Goal: Communication & Community: Answer question/provide support

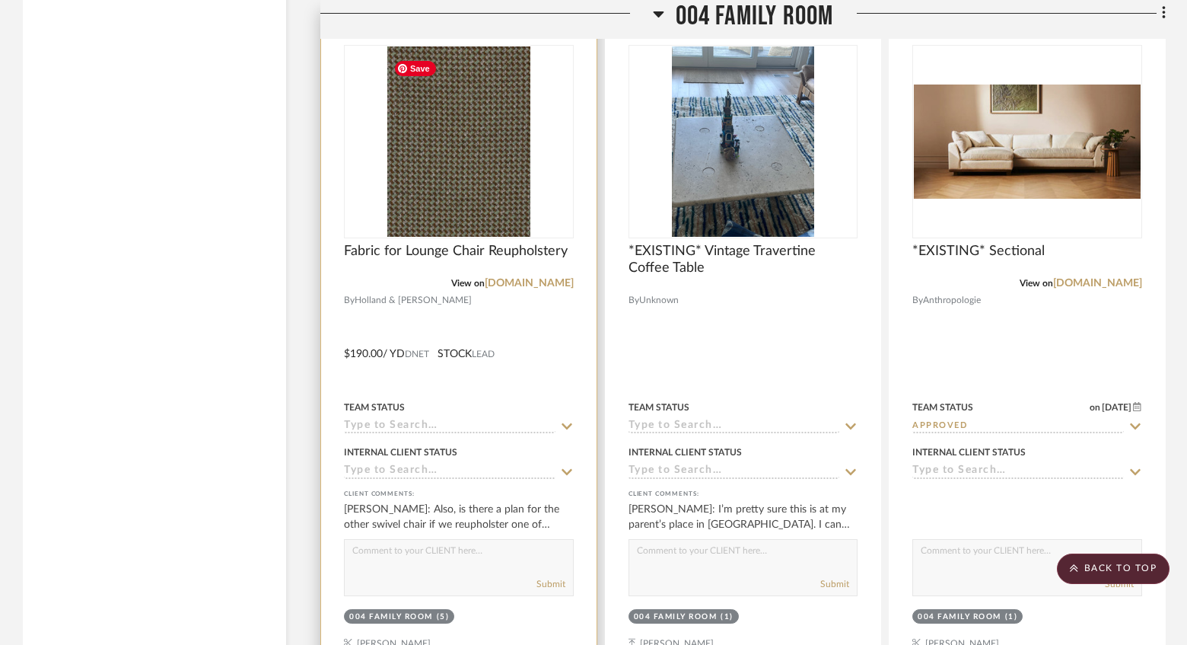
scroll to position [11214, 0]
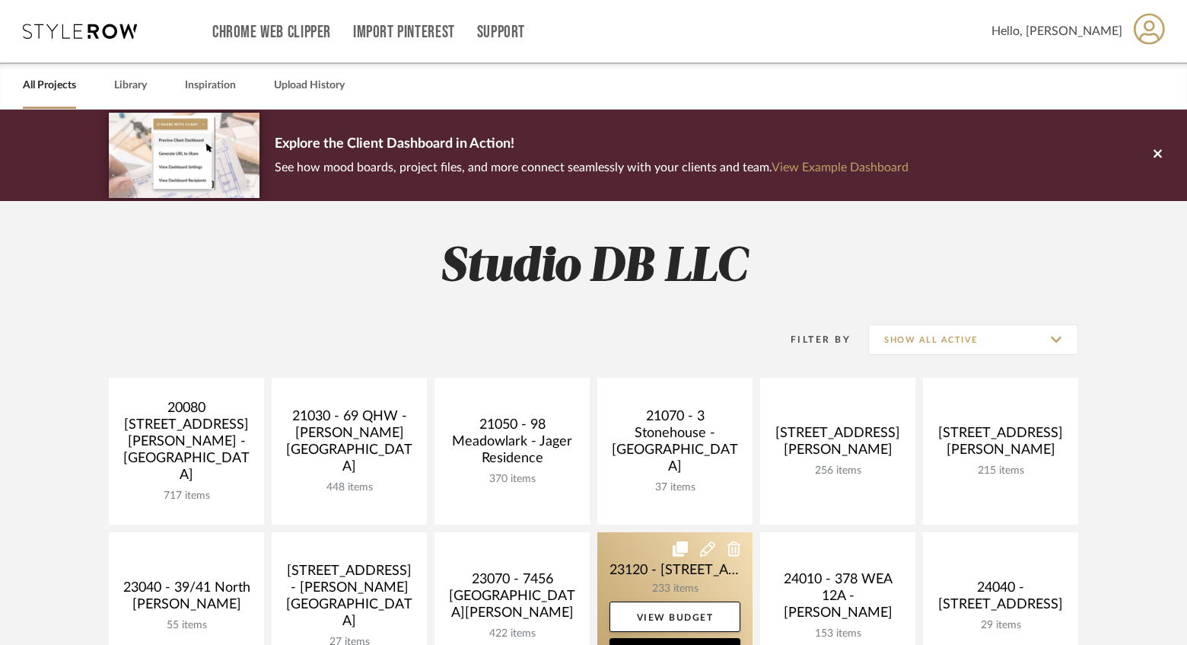
scroll to position [304, 0]
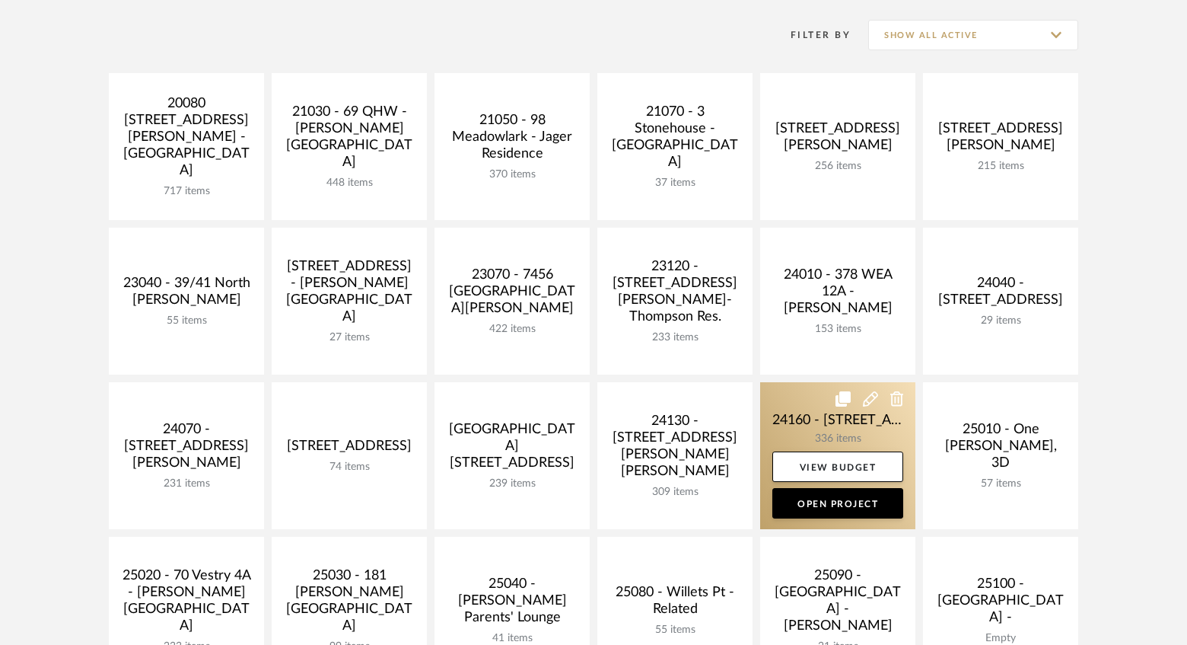
click at [784, 405] on link at bounding box center [837, 455] width 155 height 147
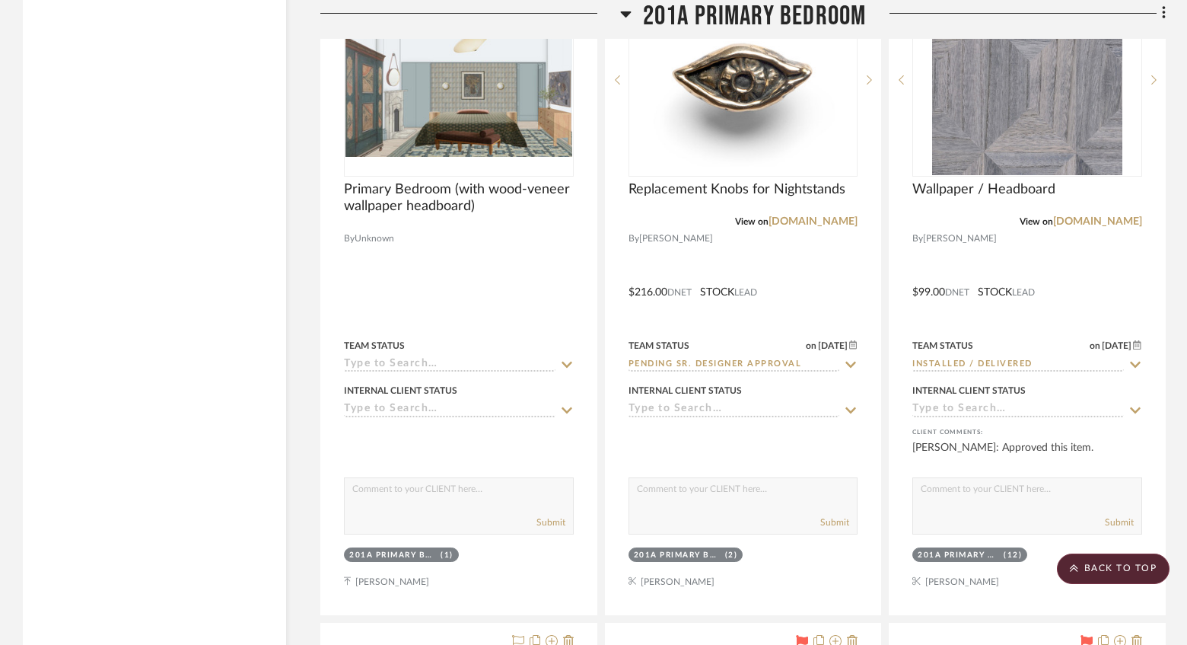
scroll to position [28428, 0]
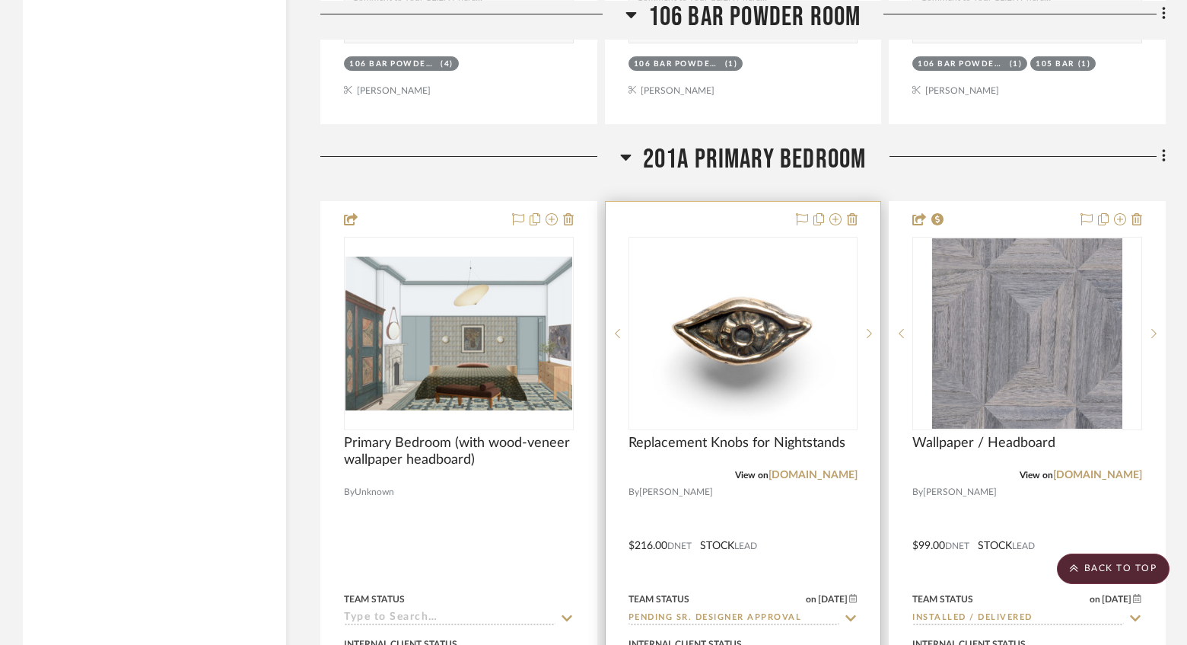
click at [0, 0] on img at bounding box center [0, 0] width 0 height 0
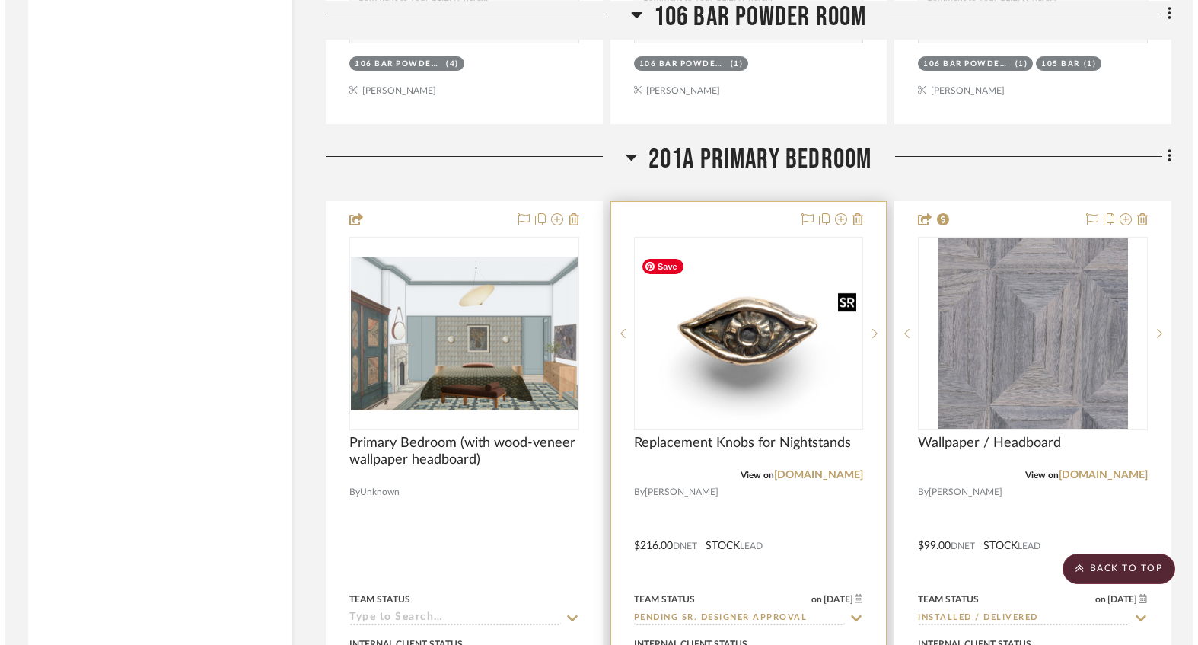
scroll to position [0, 0]
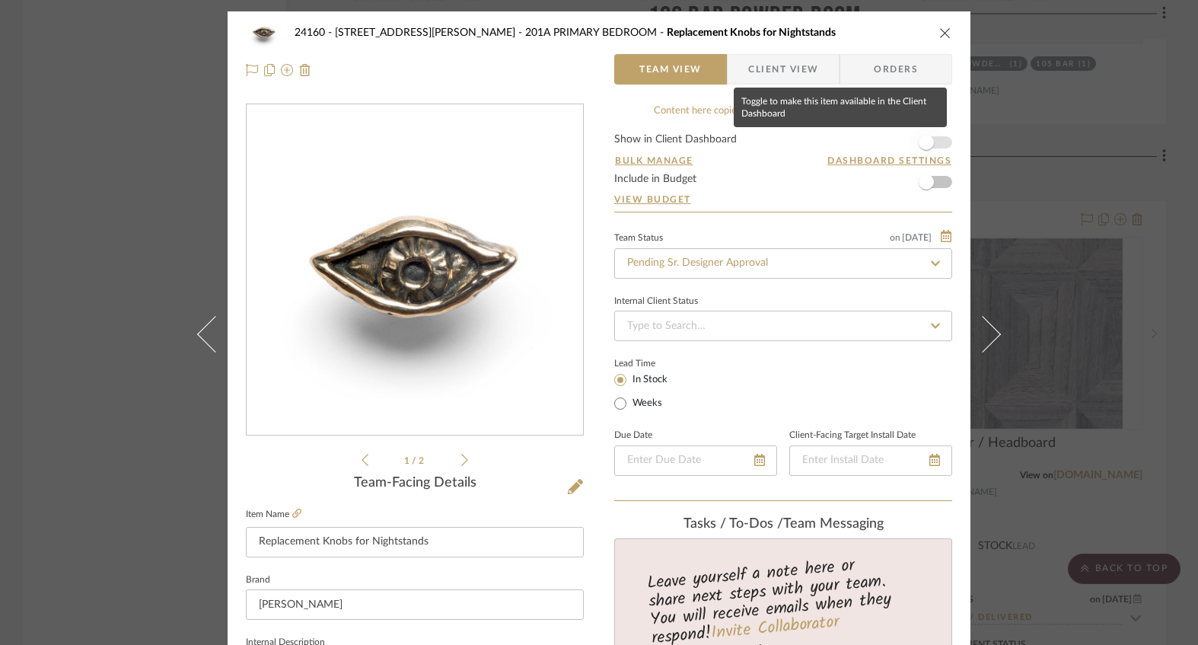
click at [935, 140] on span "button" at bounding box center [926, 142] width 33 height 33
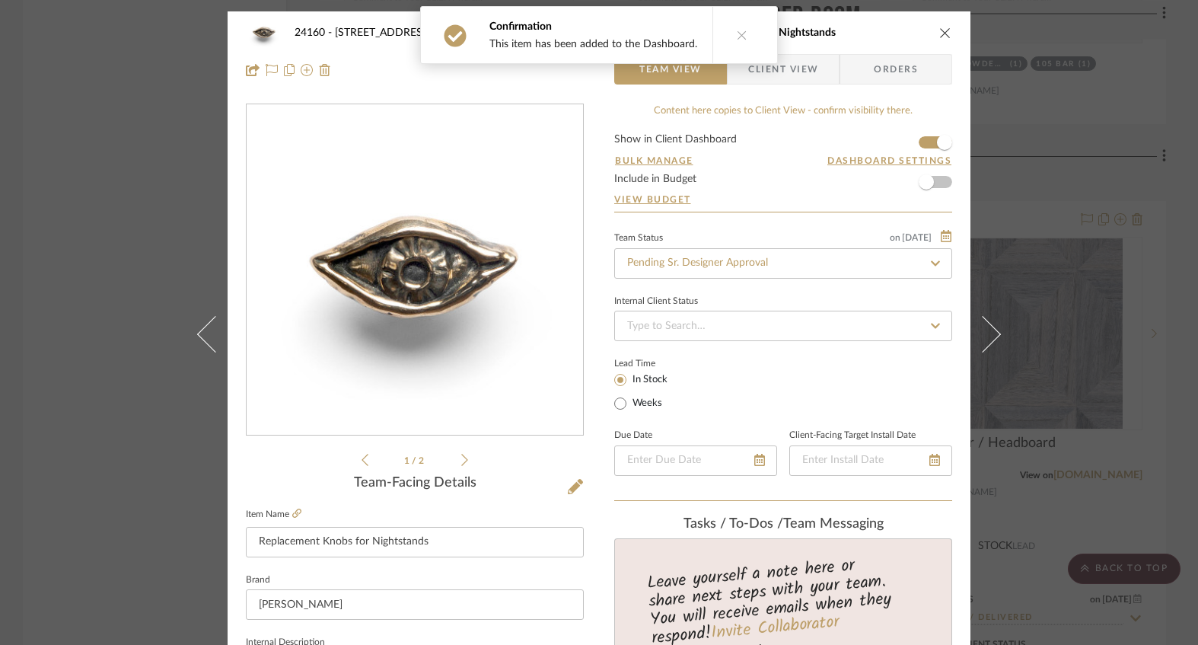
click at [746, 35] on button at bounding box center [741, 35] width 59 height 56
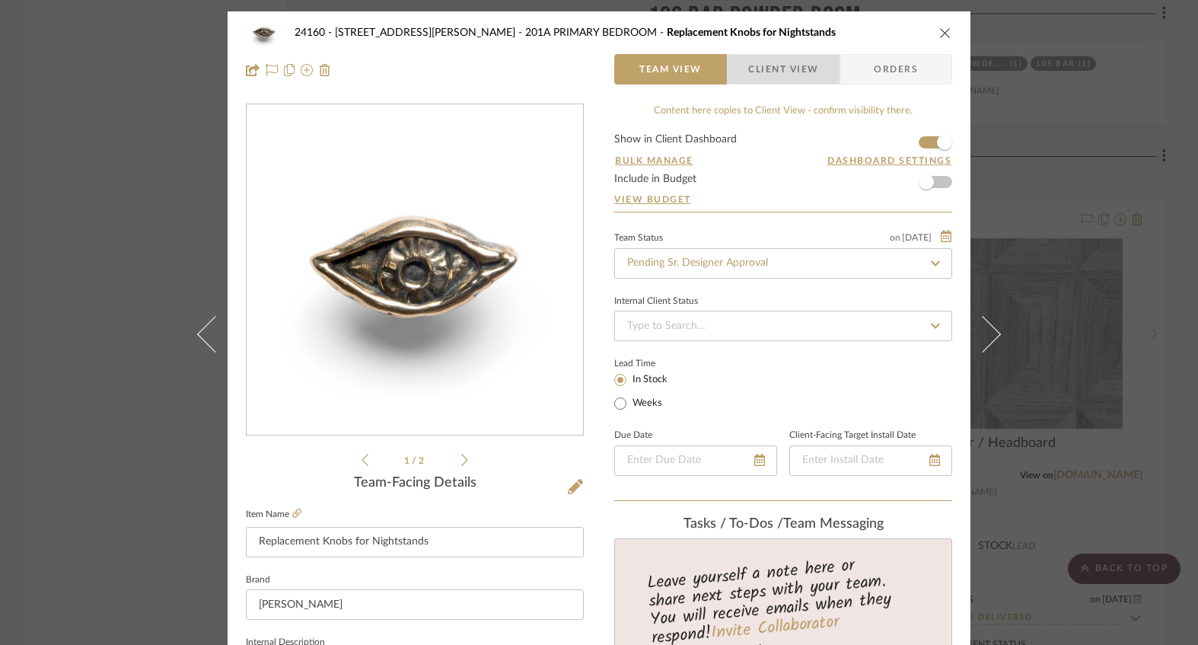
click at [792, 68] on span "Client View" at bounding box center [783, 69] width 70 height 30
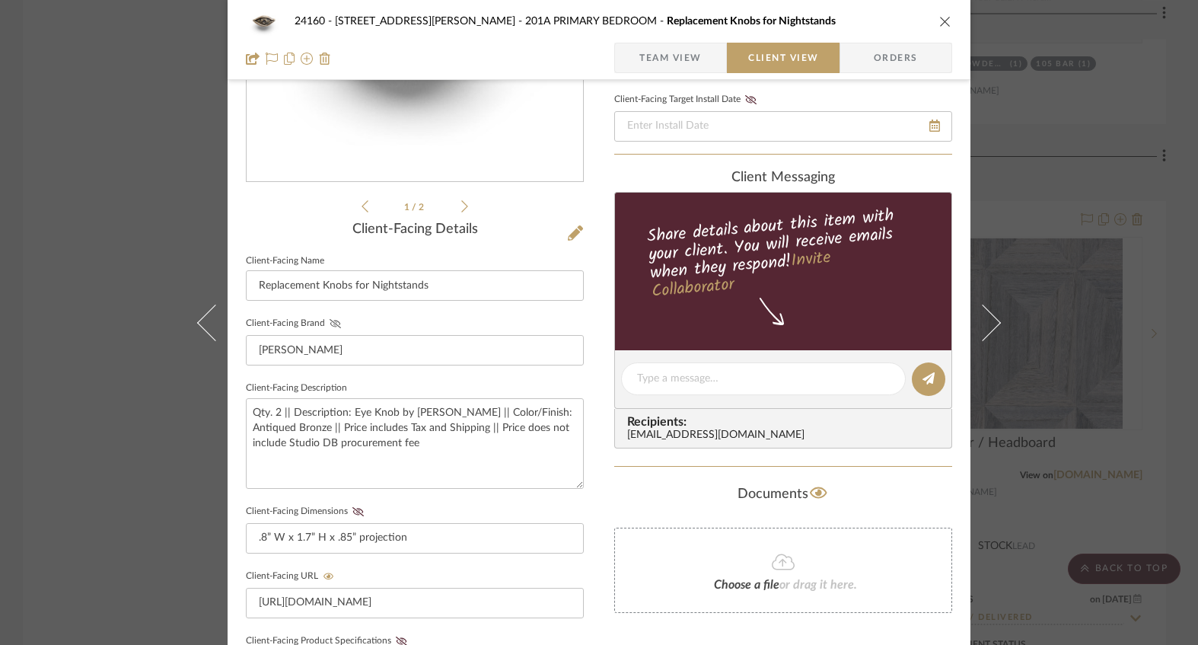
click at [330, 323] on icon at bounding box center [335, 323] width 11 height 9
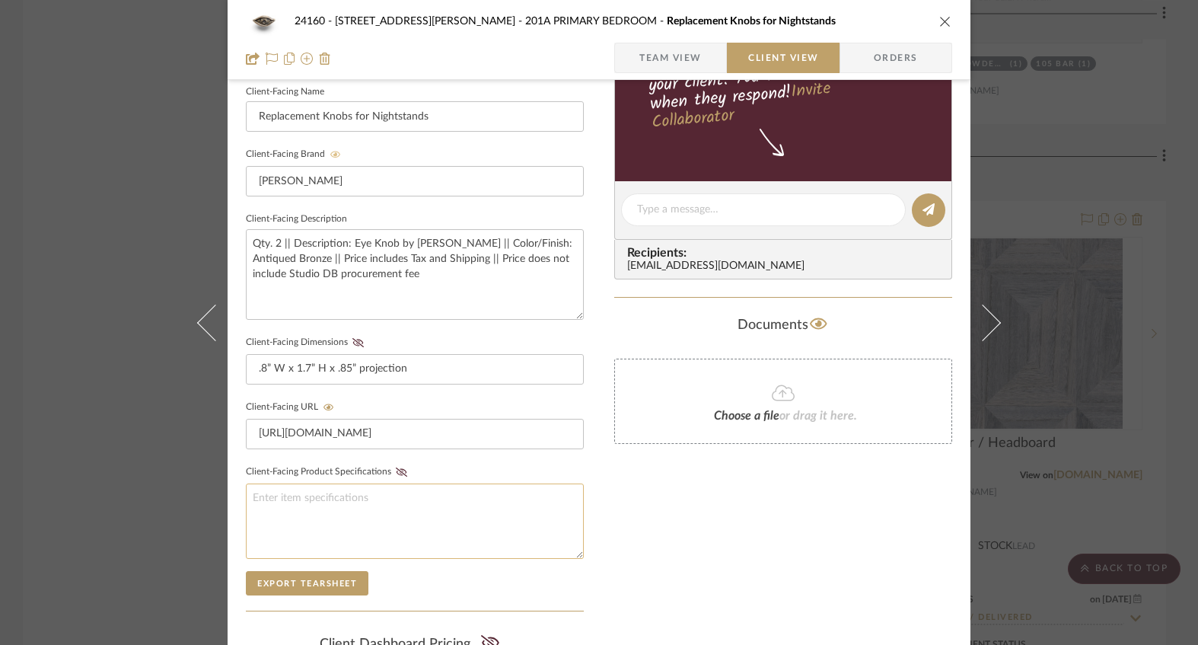
scroll to position [558, 0]
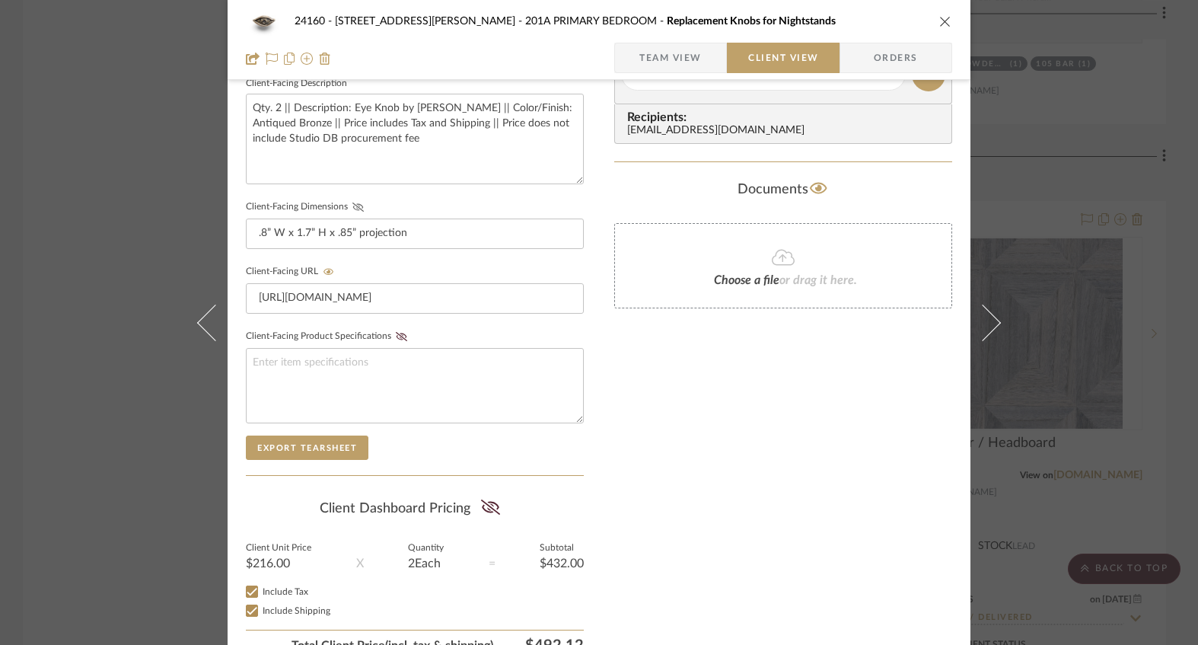
click at [350, 209] on button "Client-Facing Dimensions" at bounding box center [358, 207] width 21 height 11
click at [486, 506] on icon at bounding box center [489, 506] width 19 height 15
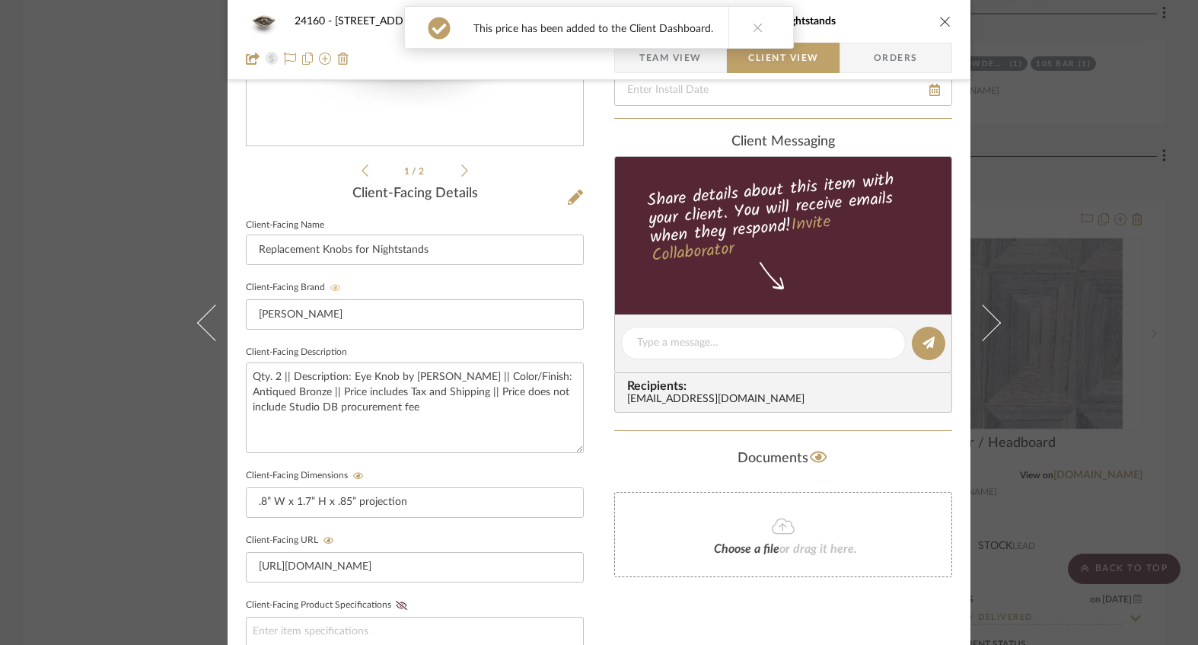
scroll to position [0, 0]
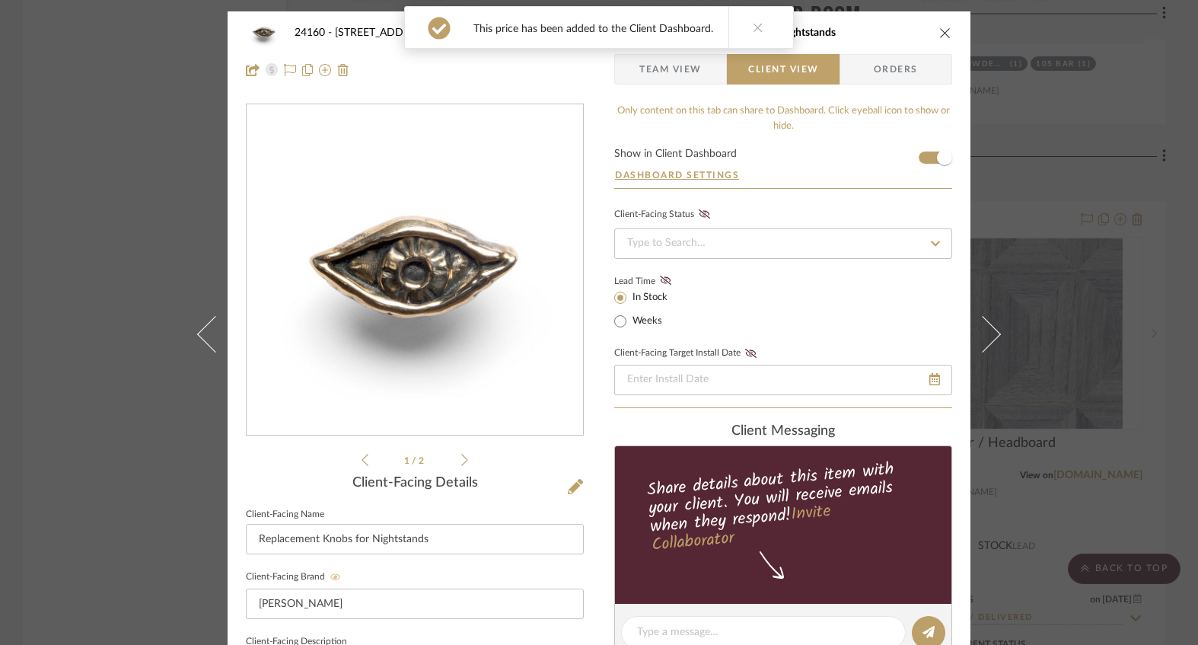
click at [661, 70] on span "Team View" at bounding box center [670, 69] width 62 height 30
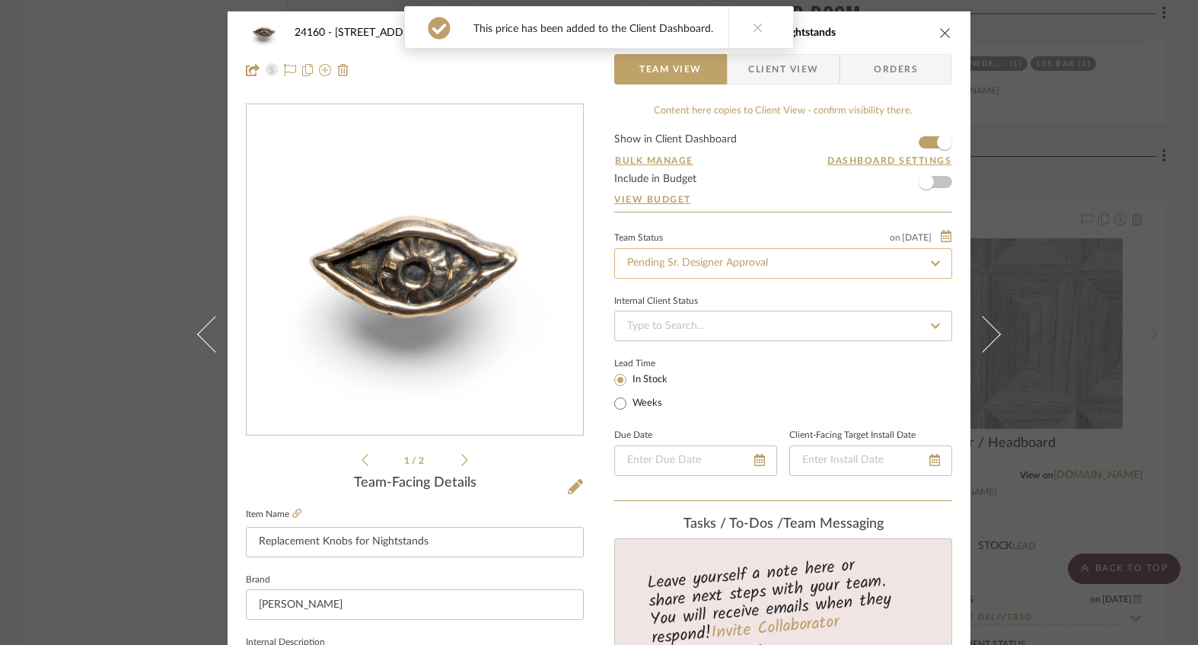
click at [665, 268] on input "Pending Sr. Designer Approval" at bounding box center [783, 263] width 338 height 30
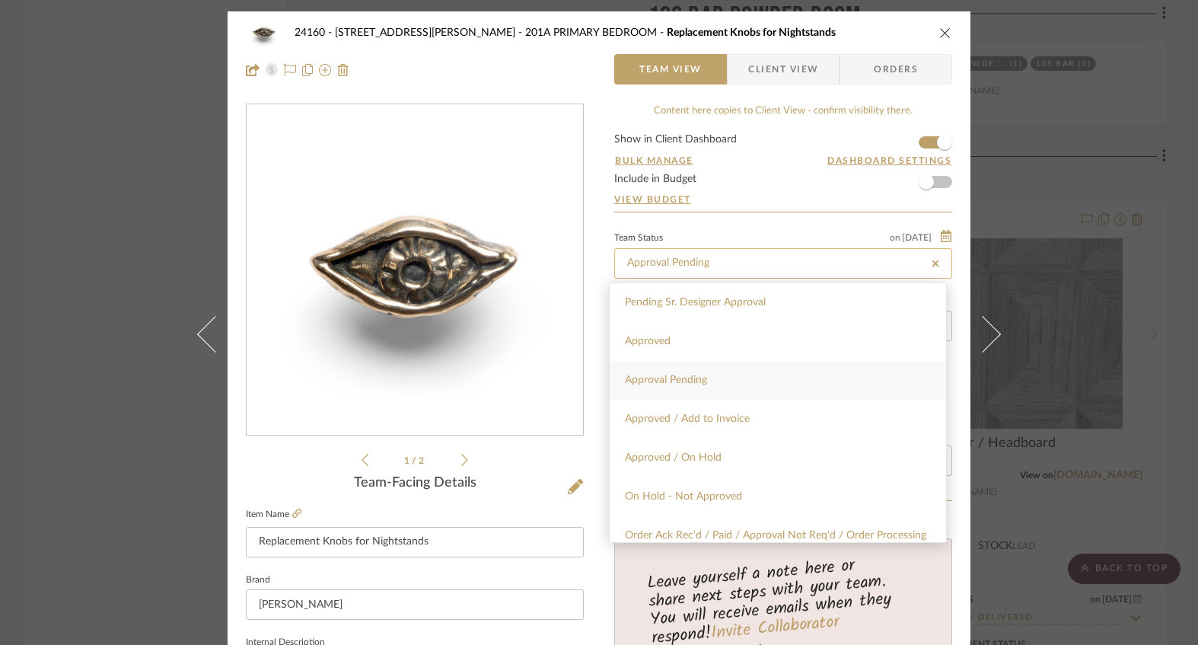
type input "Approval Pending"
type input "[DATE]"
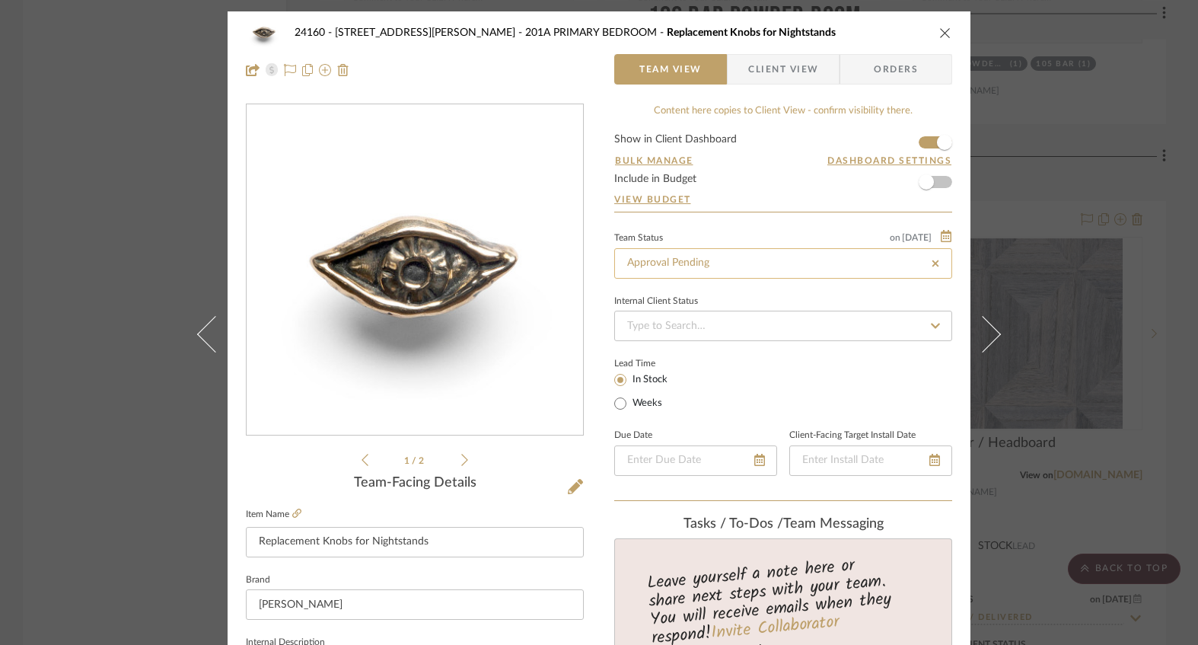
type input "[DATE]"
type input "Approval Pending"
click at [789, 53] on div "24160 - [STREET_ADDRESS] - [PERSON_NAME] 201A PRIMARY BEDROOM Replacement Knobs…" at bounding box center [599, 51] width 743 height 80
click at [770, 69] on span "Client View" at bounding box center [783, 69] width 70 height 30
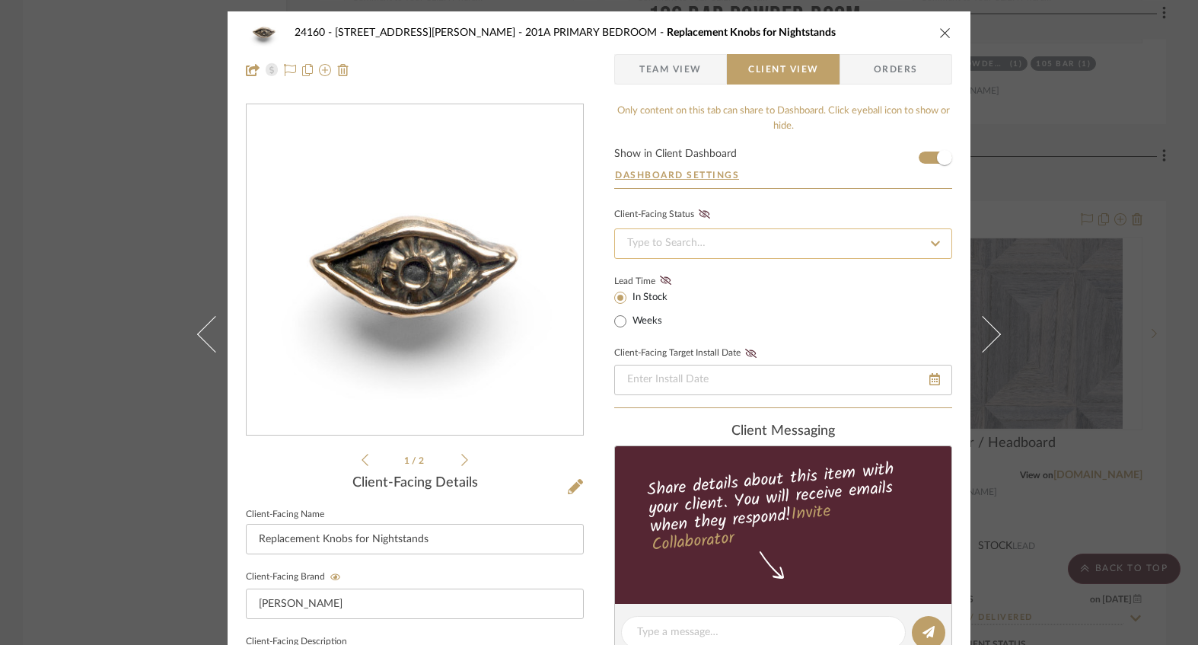
click at [650, 238] on input at bounding box center [783, 243] width 338 height 30
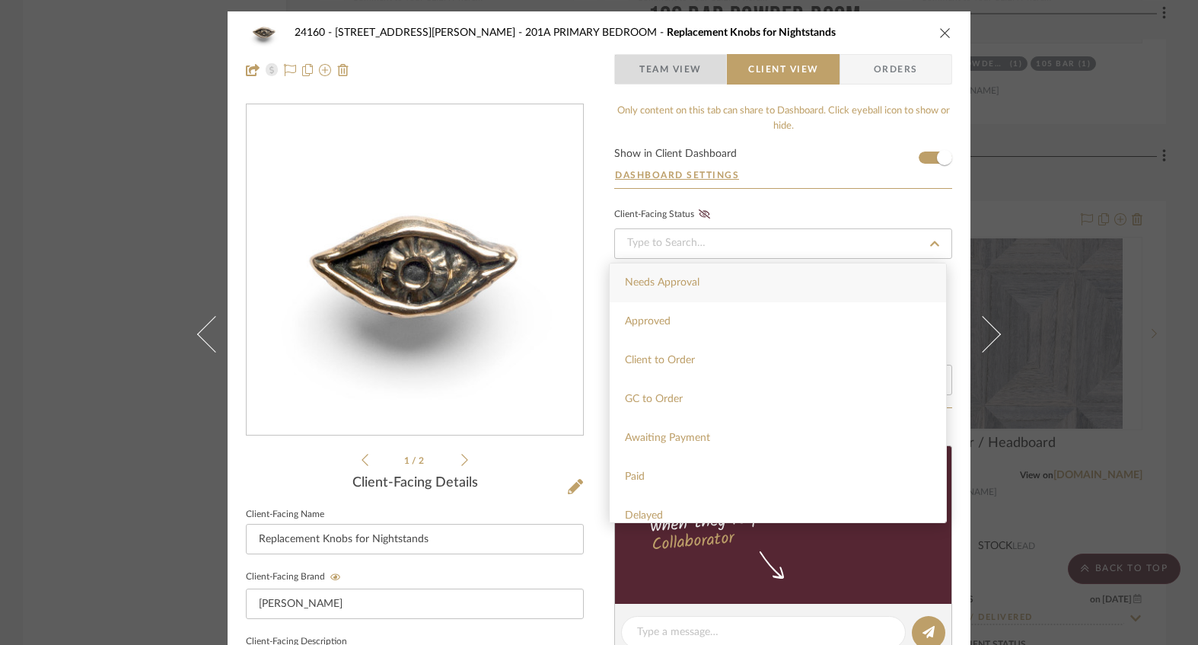
click at [659, 75] on span "Team View" at bounding box center [670, 69] width 62 height 30
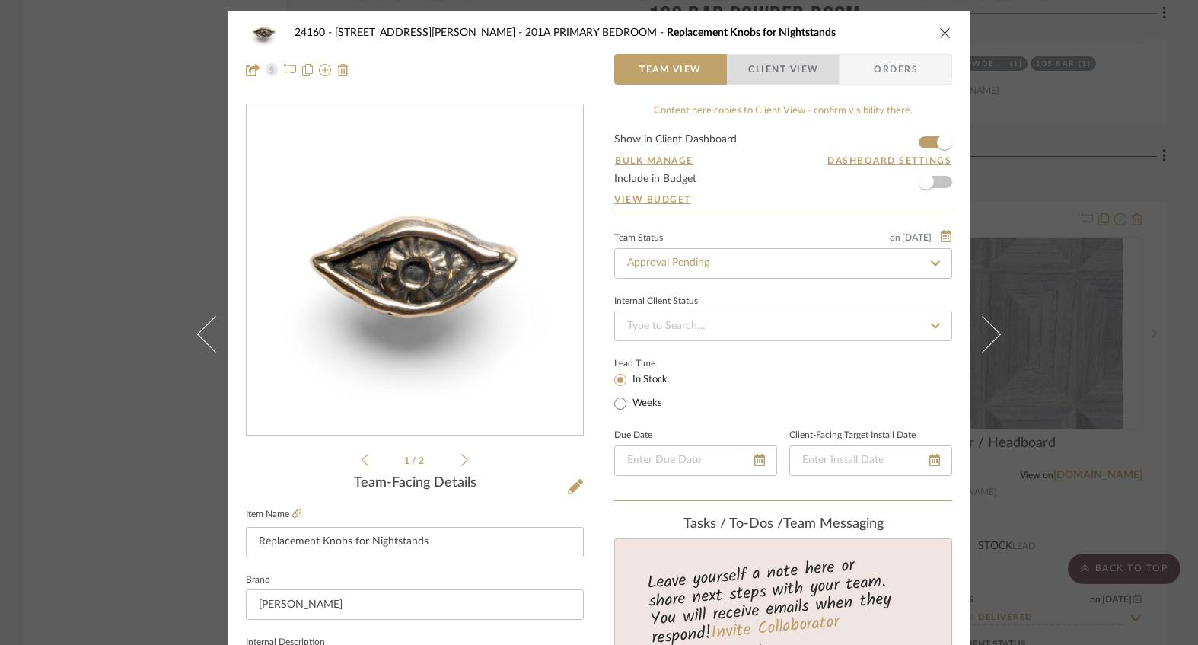
click at [769, 72] on span "Client View" at bounding box center [783, 69] width 70 height 30
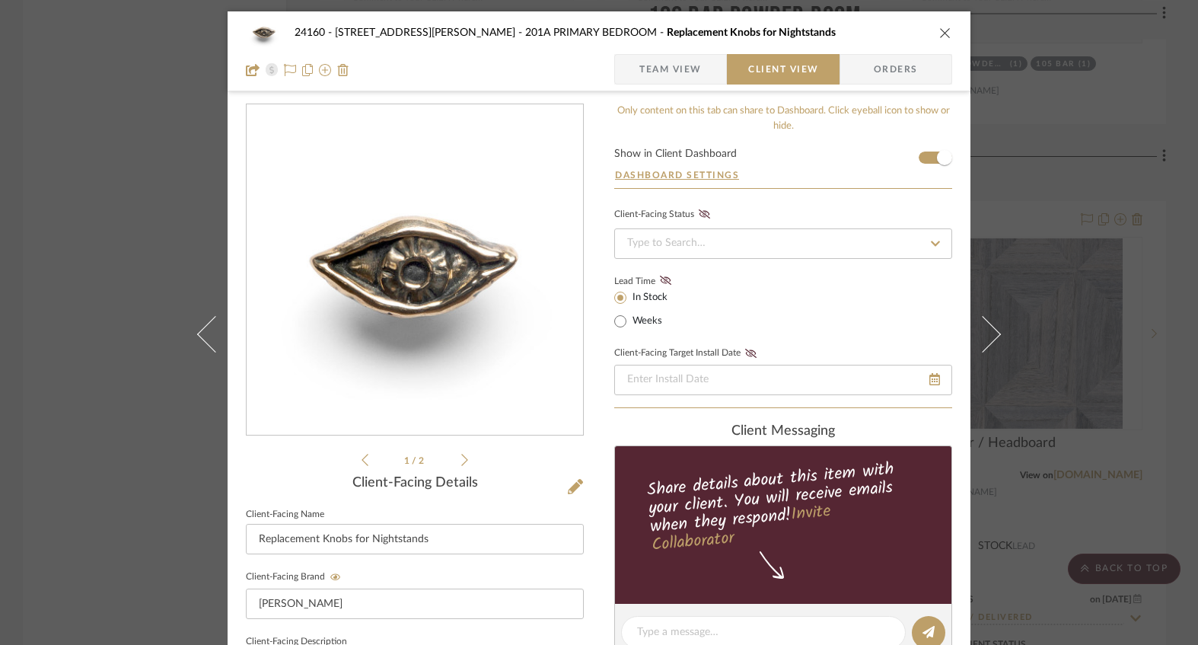
scroll to position [304, 0]
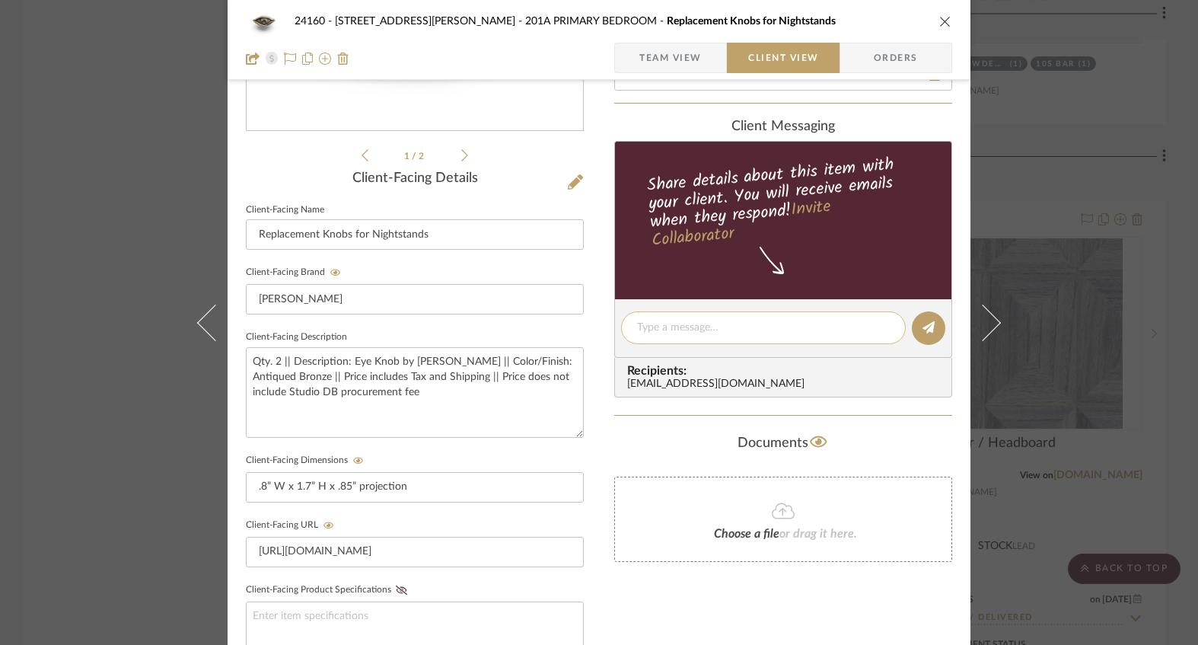
click at [653, 338] on div at bounding box center [763, 327] width 285 height 33
click at [645, 327] on textarea at bounding box center [763, 328] width 253 height 16
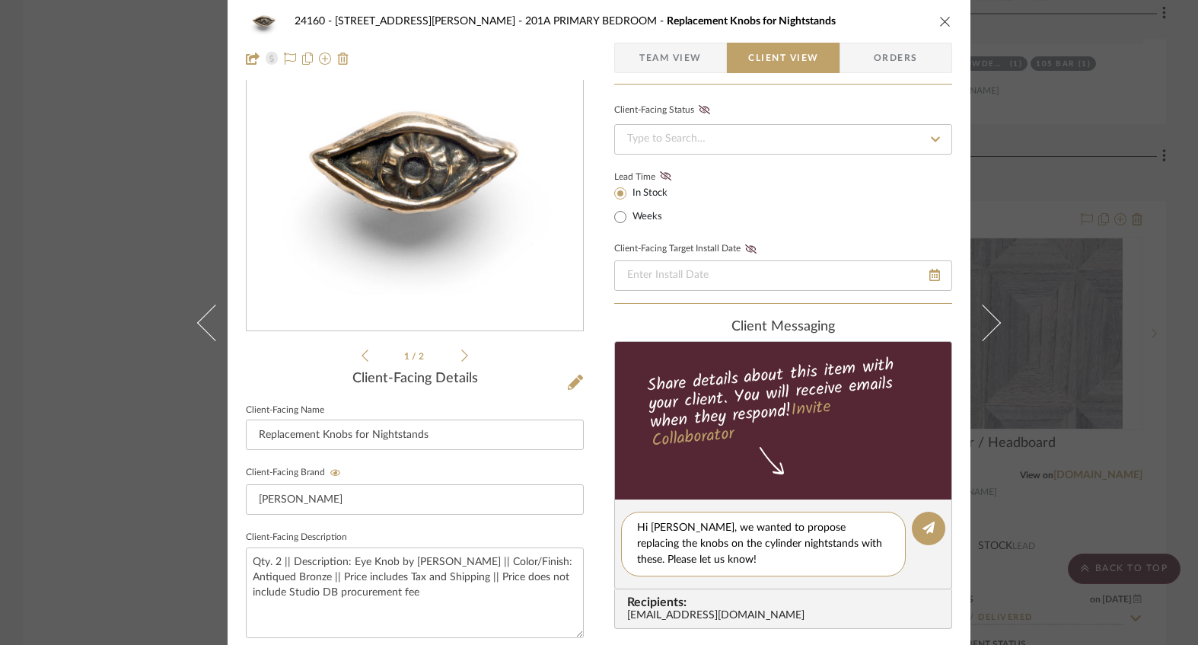
scroll to position [0, 0]
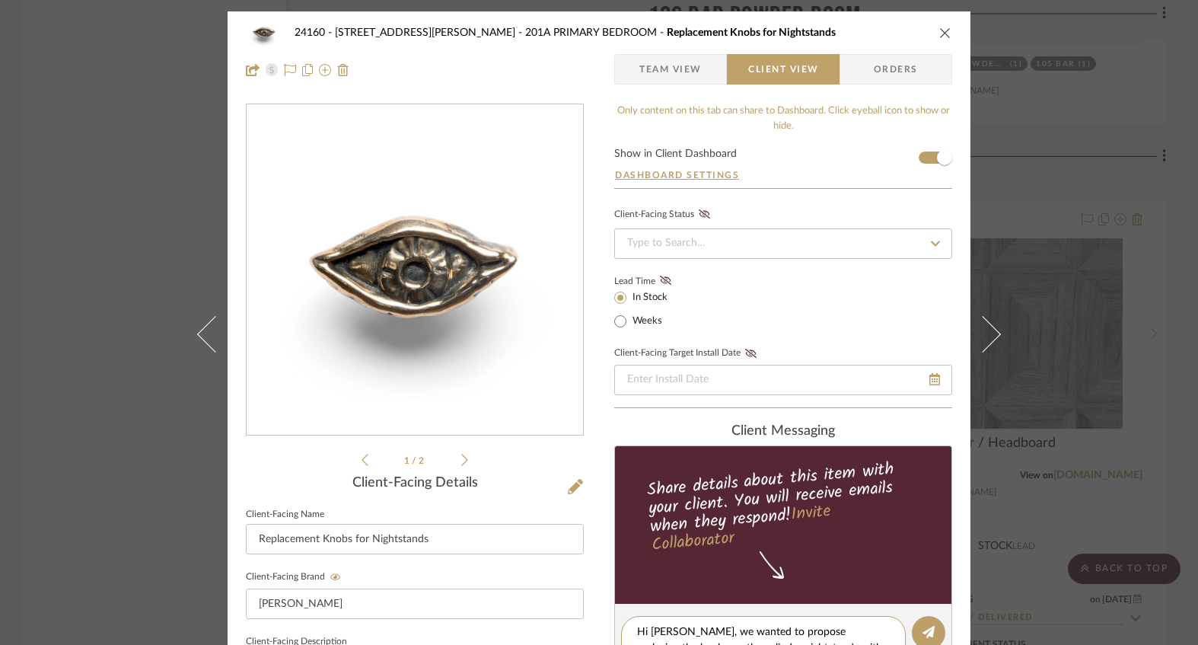
click at [461, 459] on icon at bounding box center [464, 460] width 7 height 14
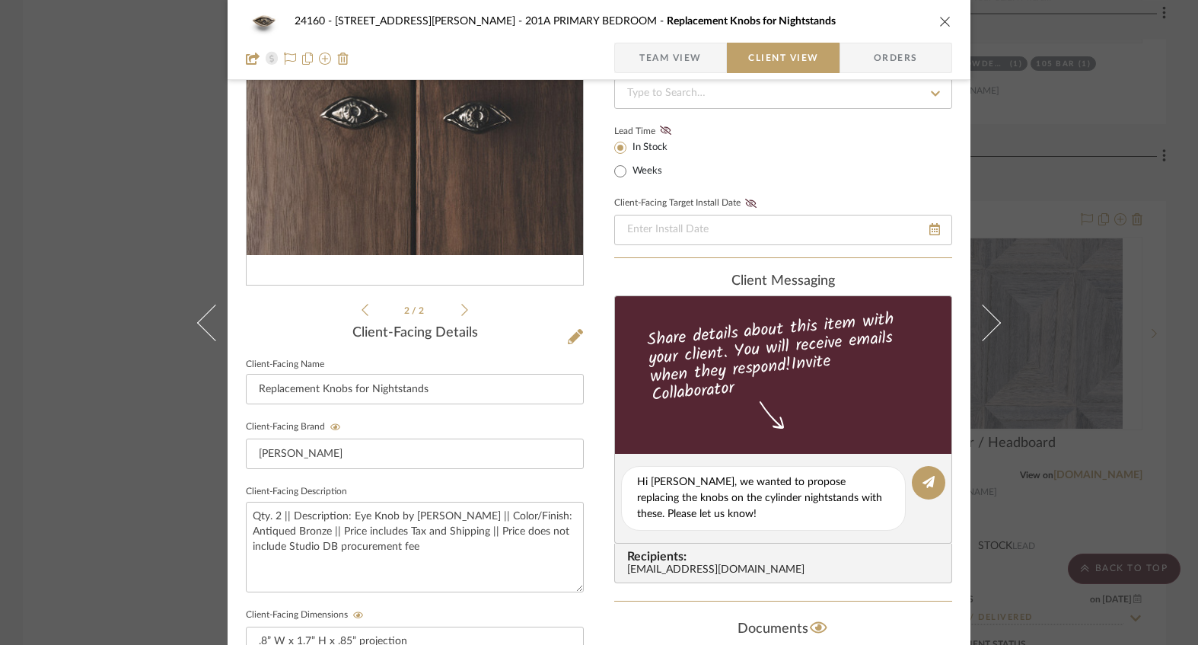
scroll to position [253, 0]
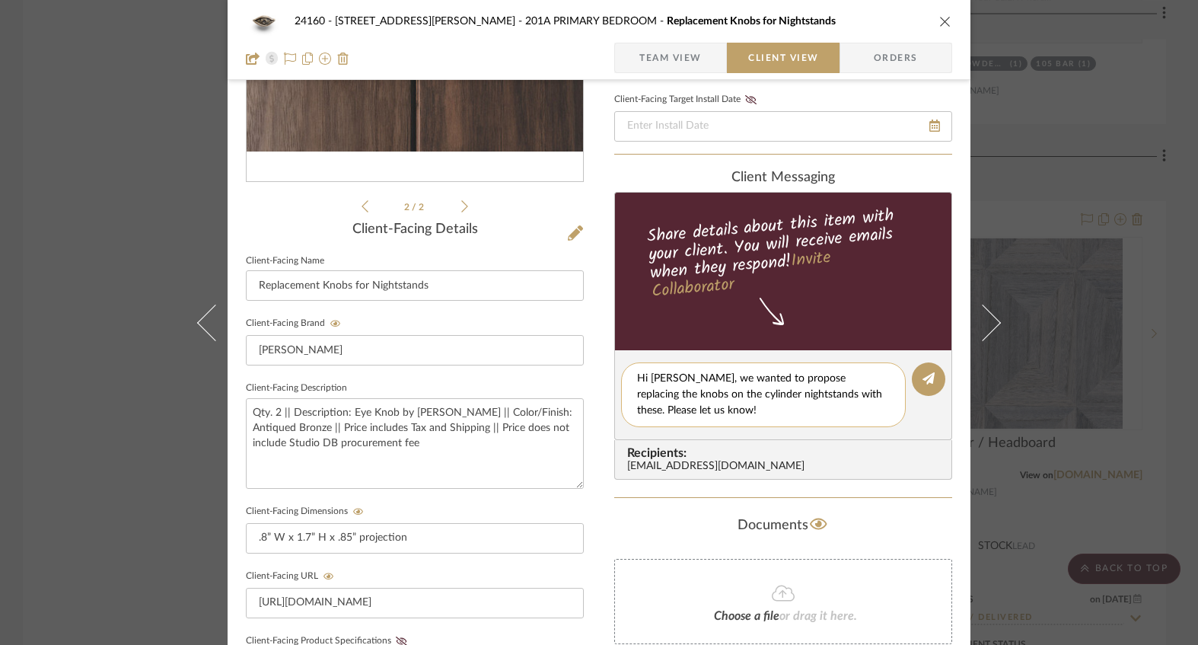
click at [670, 406] on textarea "Hi [PERSON_NAME], we wanted to propose replacing the knobs on the cylinder nigh…" at bounding box center [763, 395] width 253 height 48
click at [656, 409] on textarea "Hi [PERSON_NAME], we wanted to propose replacing the knobs on the cylinder nigh…" at bounding box center [763, 395] width 253 height 48
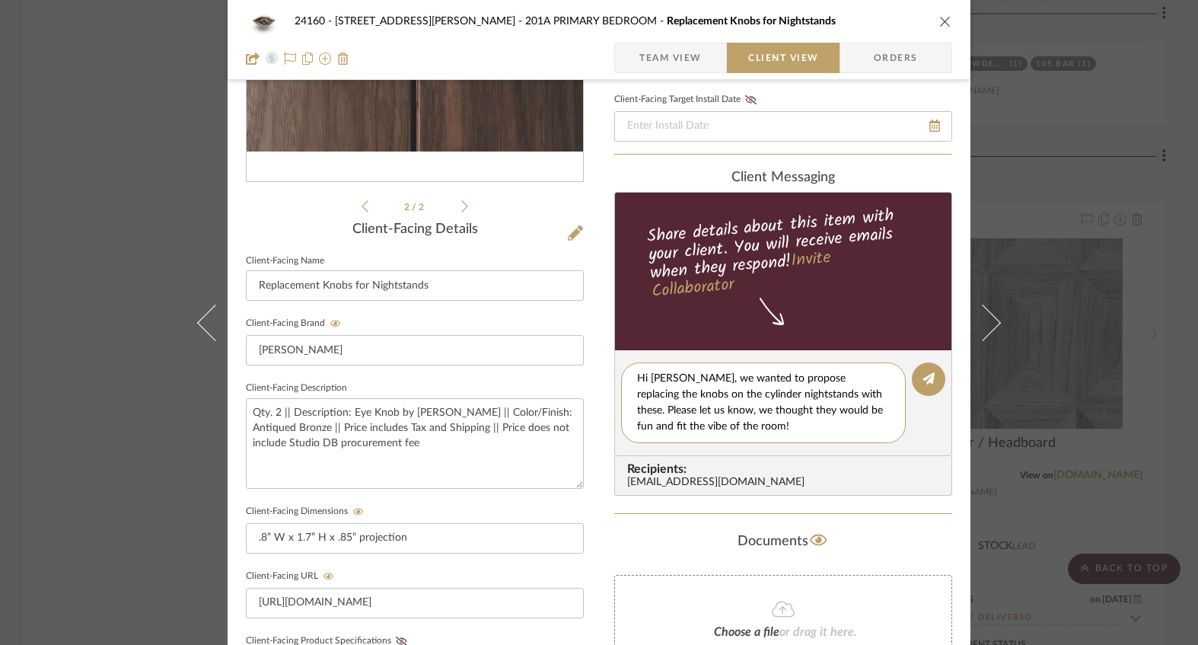
click at [936, 416] on editor-of-message "Hi [PERSON_NAME], we wanted to propose replacing the knobs on the cylinder nigh…" at bounding box center [783, 403] width 338 height 106
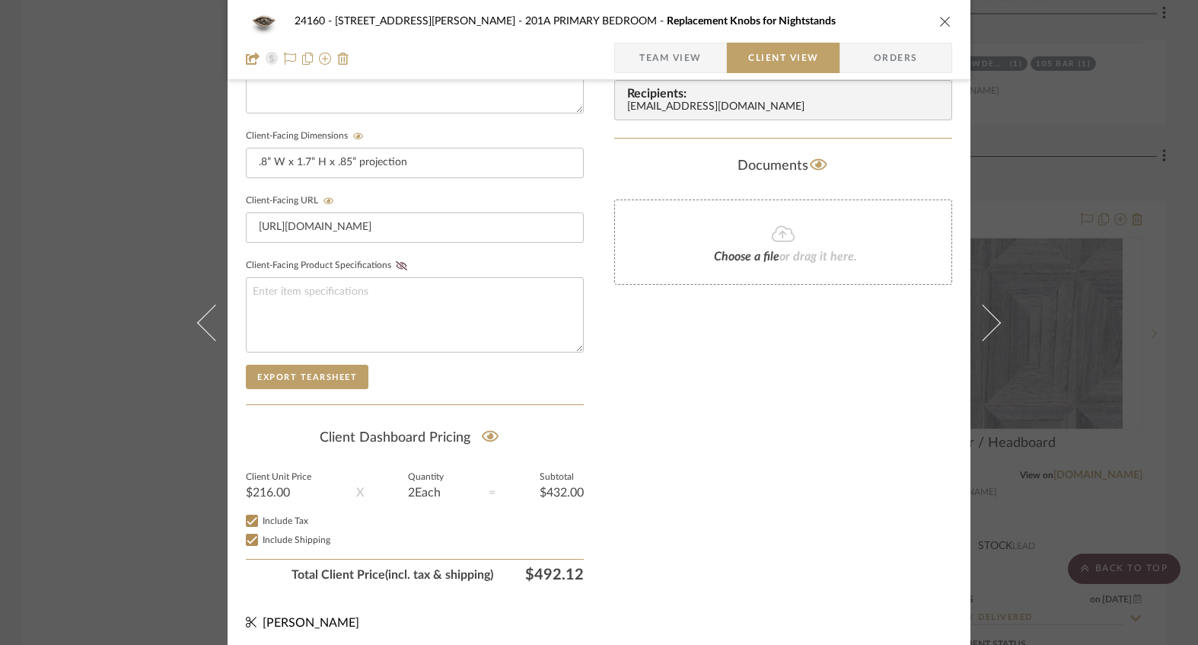
scroll to position [324, 0]
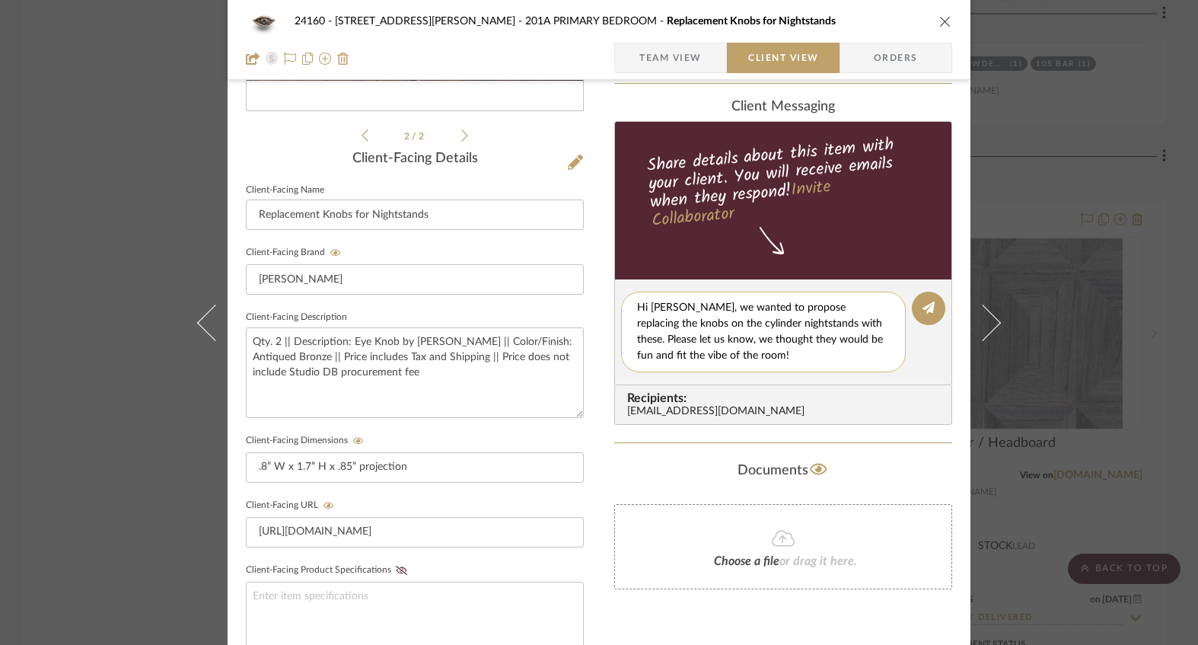
click at [789, 355] on textarea "Hi [PERSON_NAME], we wanted to propose replacing the knobs on the cylinder nigh…" at bounding box center [763, 332] width 253 height 64
drag, startPoint x: 655, startPoint y: 360, endPoint x: 616, endPoint y: 362, distance: 38.9
click at [616, 362] on editor-of-message "Hi [PERSON_NAME], we wanted to propose replacing the knobs on the cylinder nigh…" at bounding box center [783, 332] width 338 height 106
click at [834, 353] on textarea "Hi [PERSON_NAME], we wanted to propose replacing the knobs on the cylinder nigh…" at bounding box center [769, 332] width 264 height 64
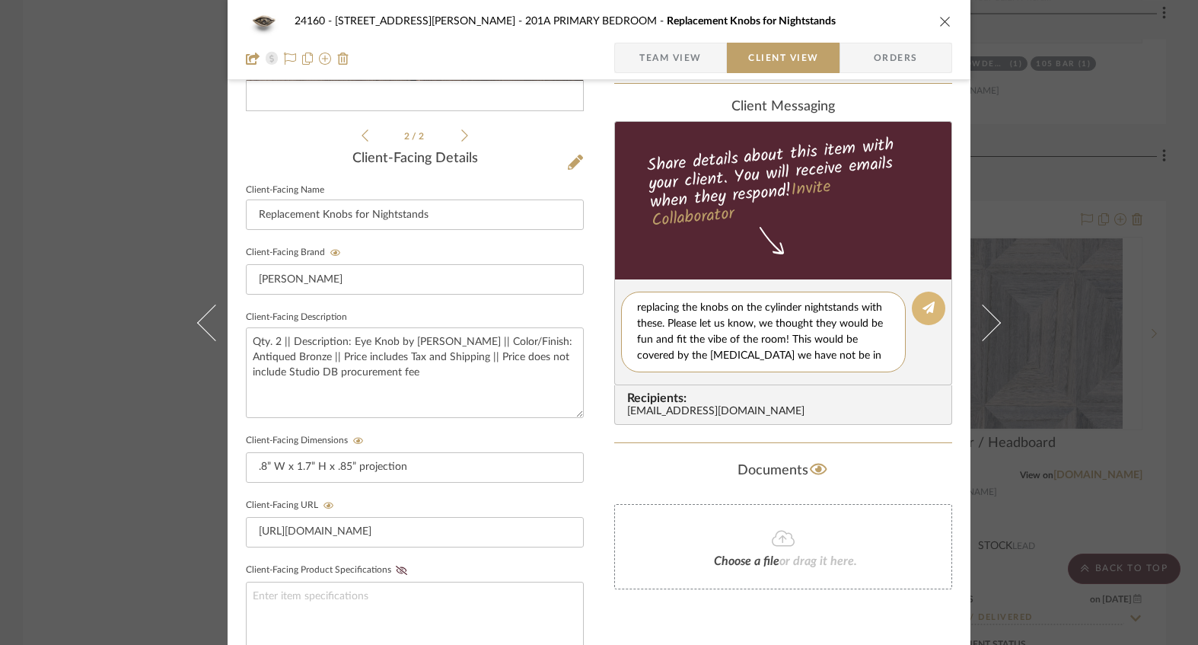
type textarea "Hi [PERSON_NAME], we wanted to propose replacing the knobs on the cylinder nigh…"
click at [928, 307] on icon at bounding box center [928, 307] width 12 height 12
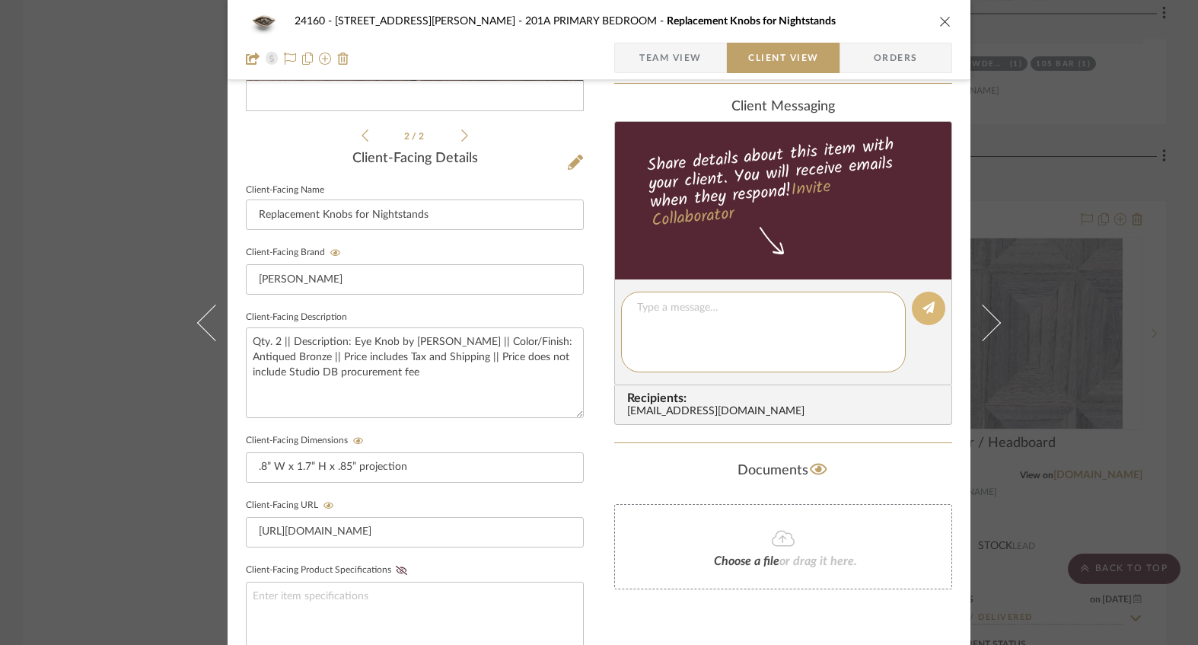
scroll to position [0, 0]
click at [943, 17] on icon "close" at bounding box center [945, 21] width 12 height 12
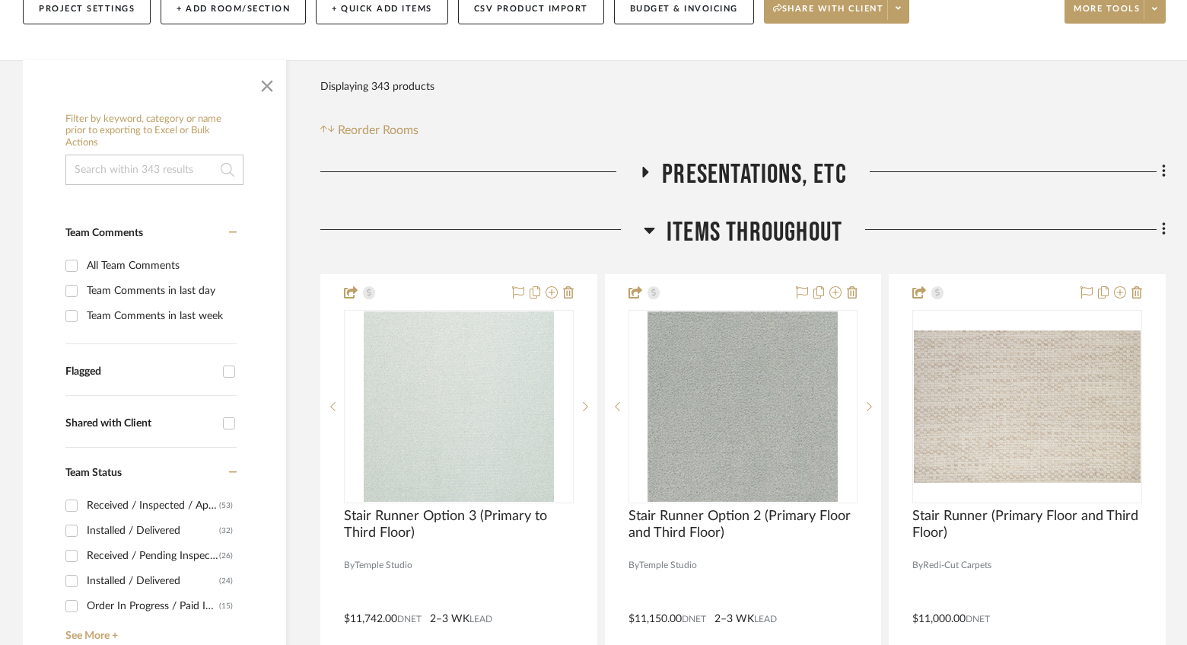
scroll to position [457, 0]
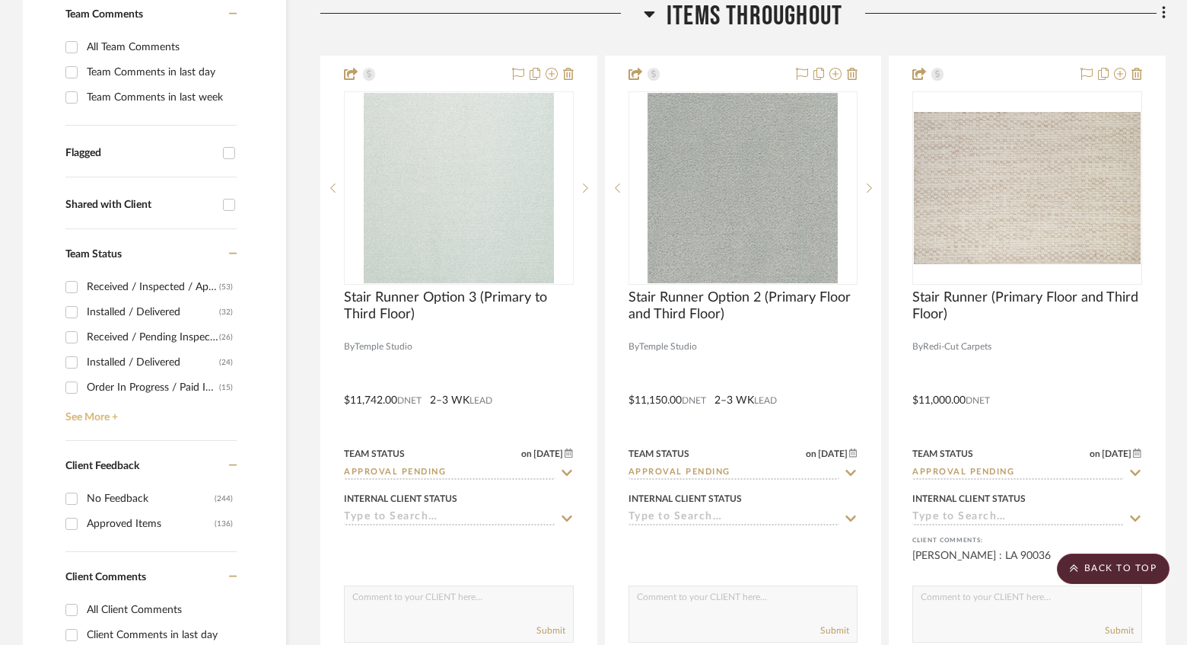
click at [82, 418] on link "See More +" at bounding box center [149, 412] width 175 height 24
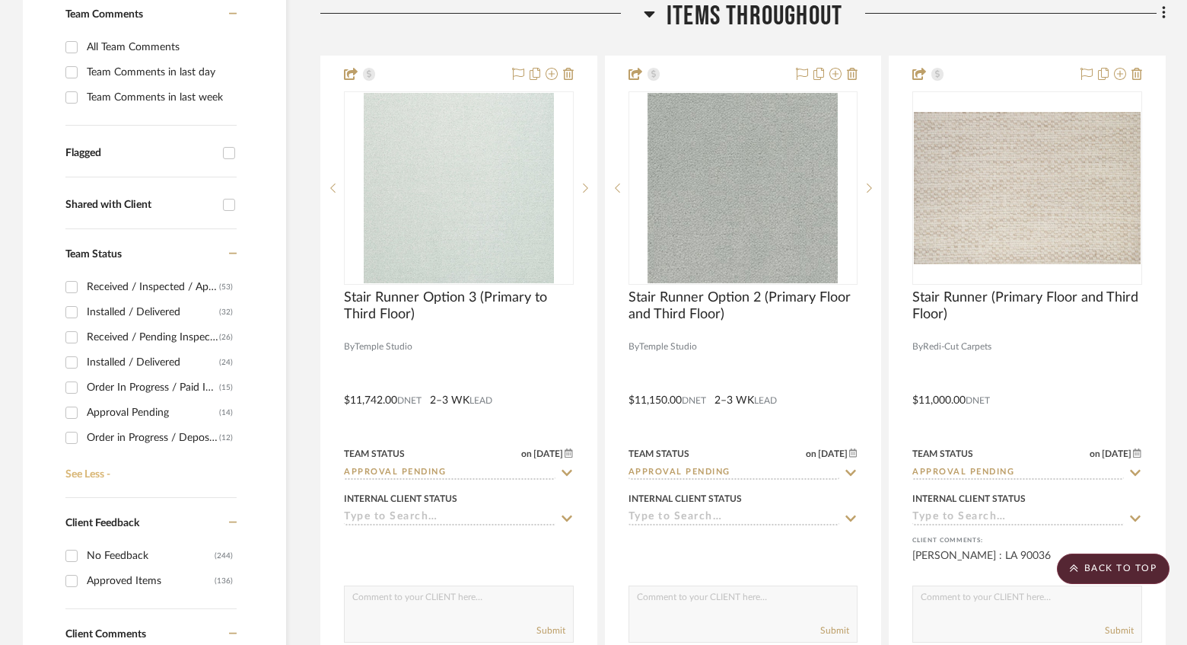
click at [91, 472] on link "See Less -" at bounding box center [149, 469] width 175 height 24
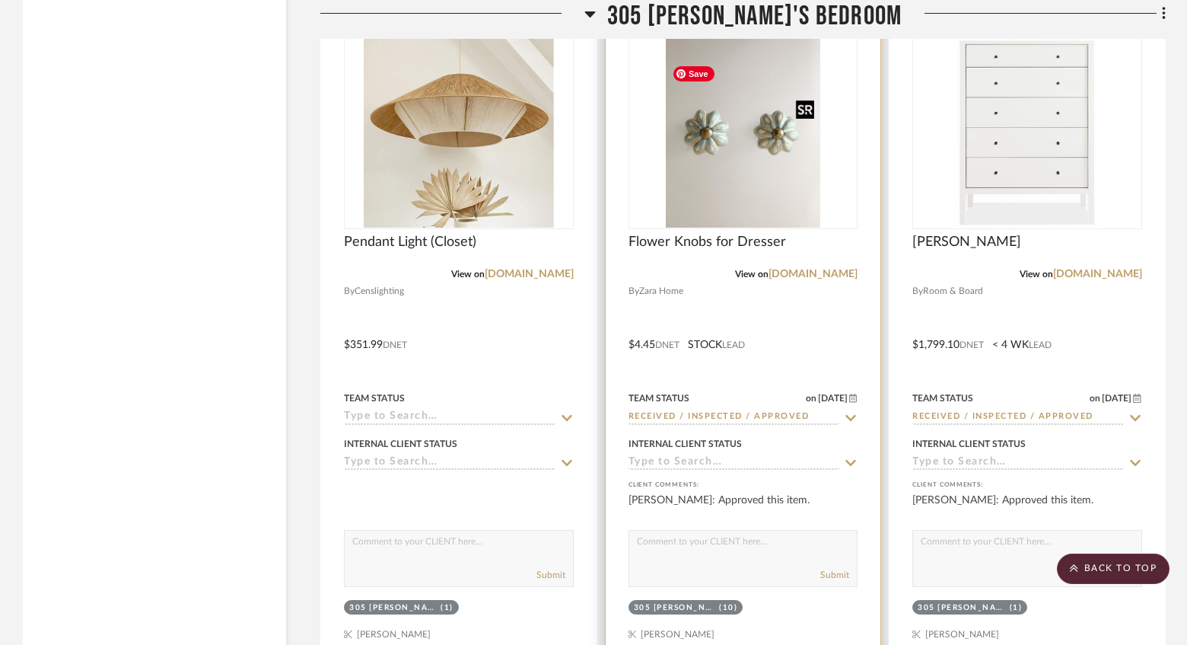
scroll to position [41644, 0]
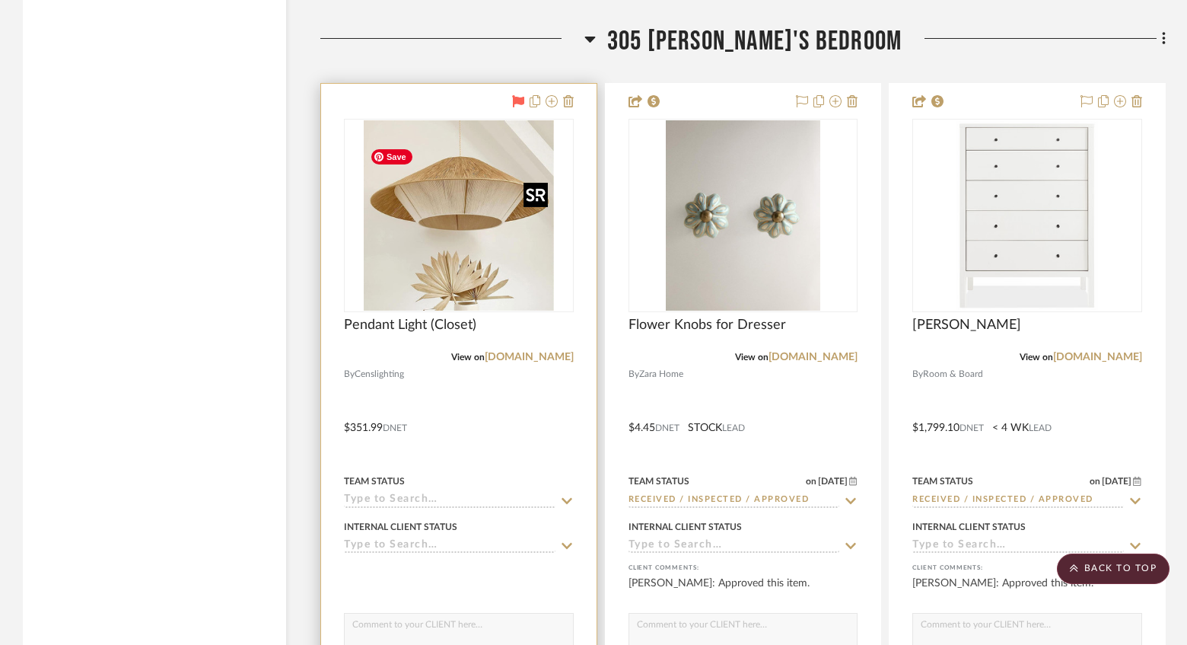
click at [536, 298] on img "0" at bounding box center [459, 215] width 190 height 190
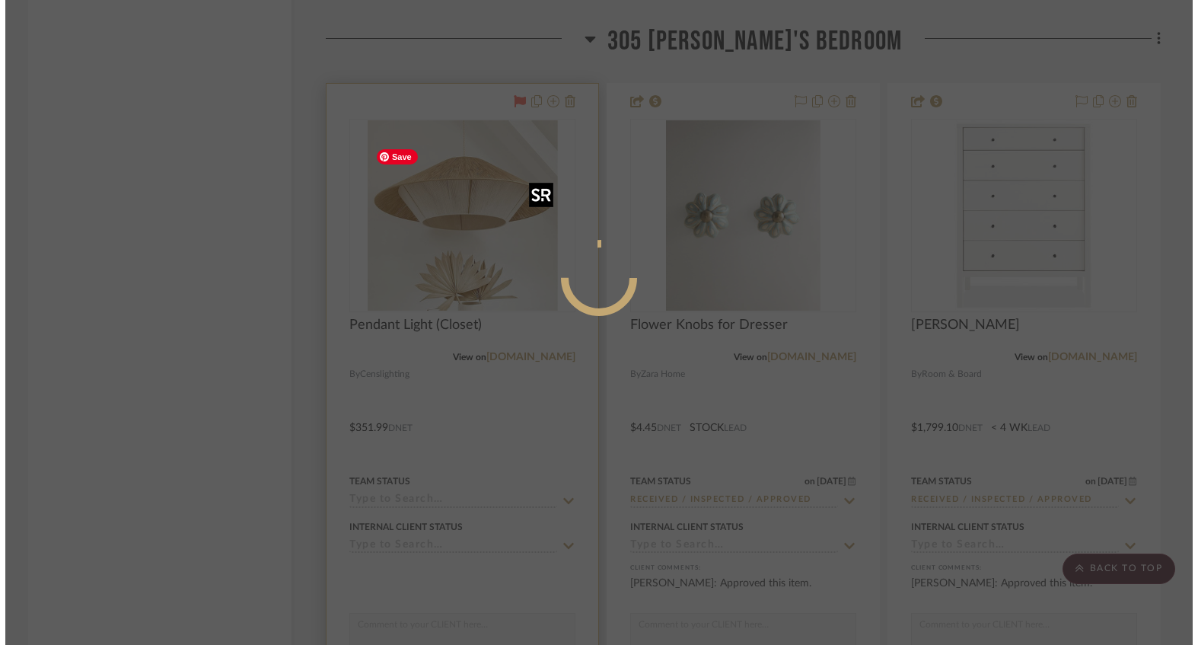
scroll to position [0, 0]
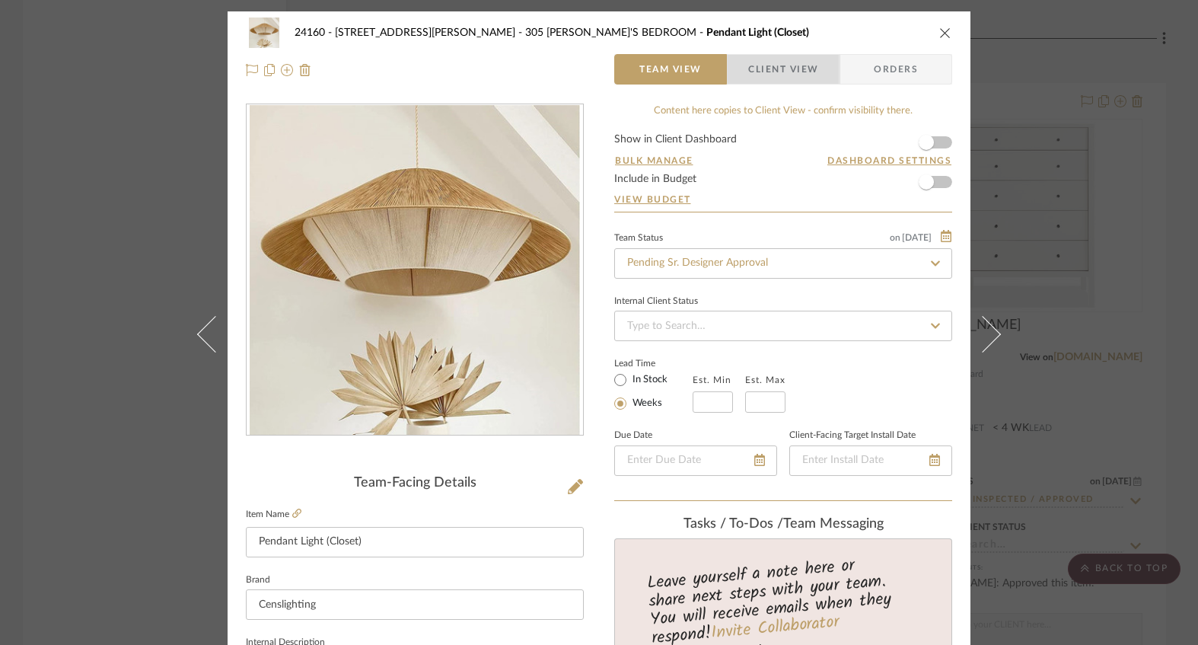
click at [771, 64] on span "Client View" at bounding box center [783, 69] width 70 height 30
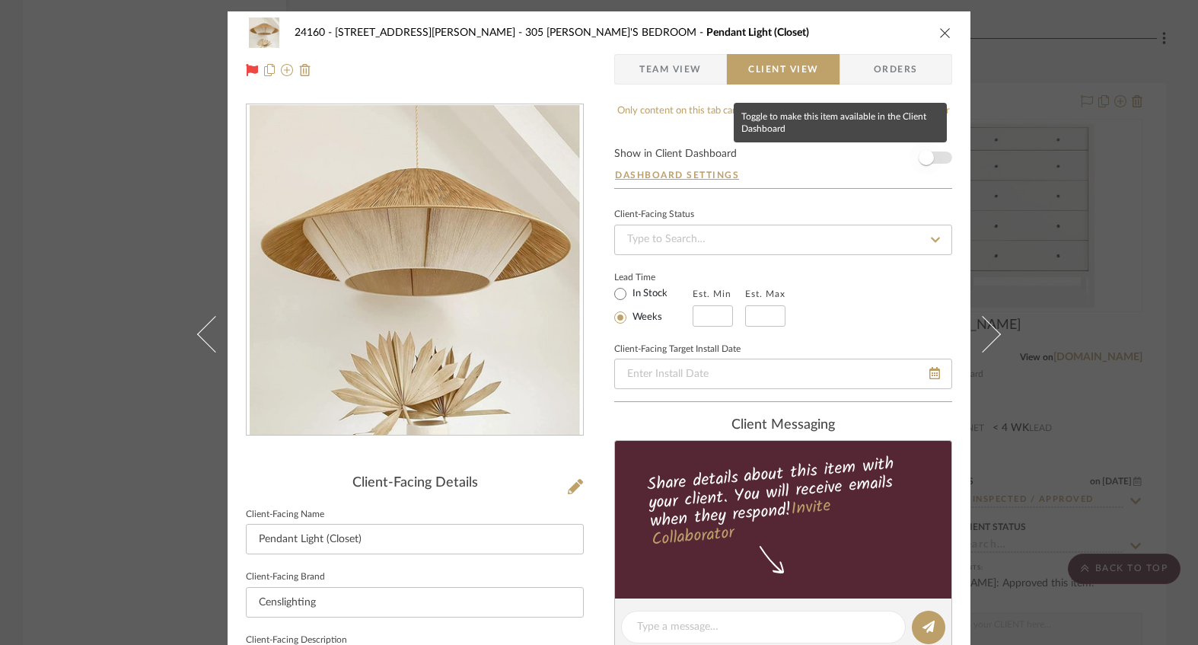
click at [919, 157] on span "button" at bounding box center [926, 157] width 15 height 15
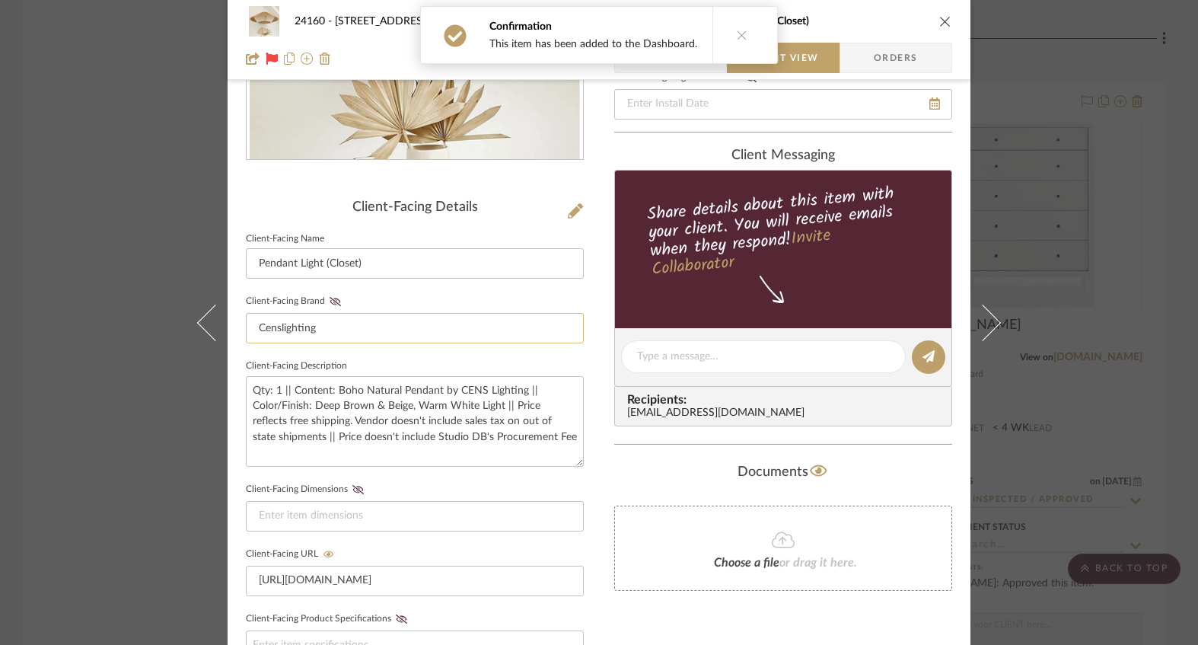
scroll to position [355, 0]
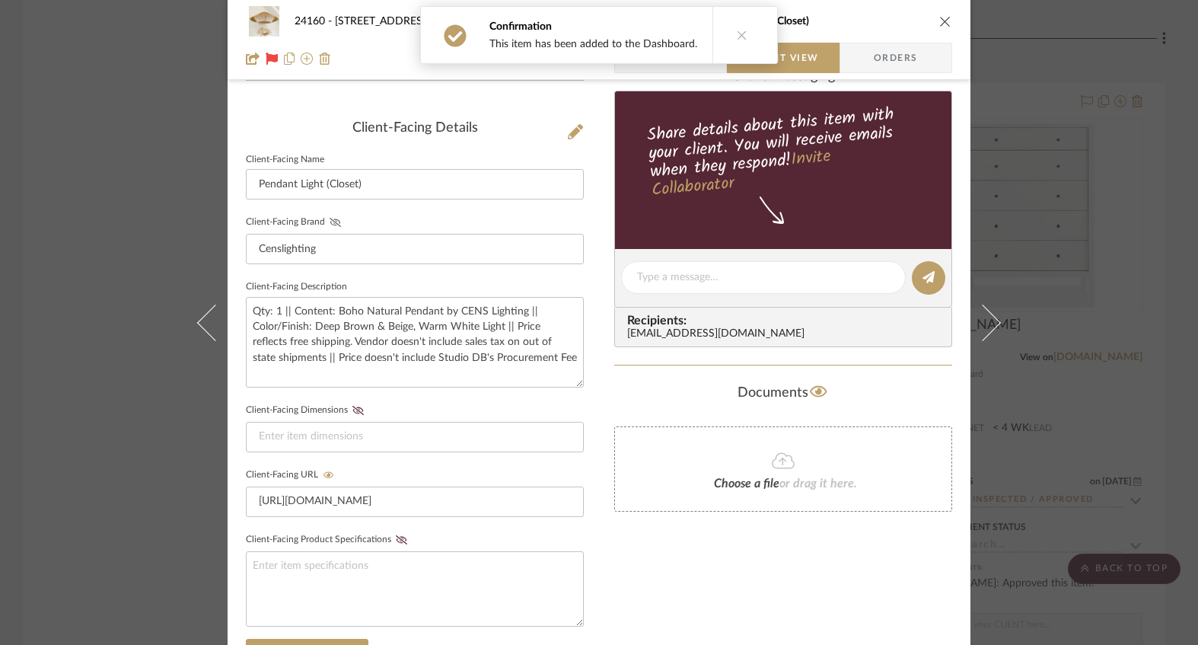
click at [330, 220] on icon at bounding box center [335, 222] width 11 height 9
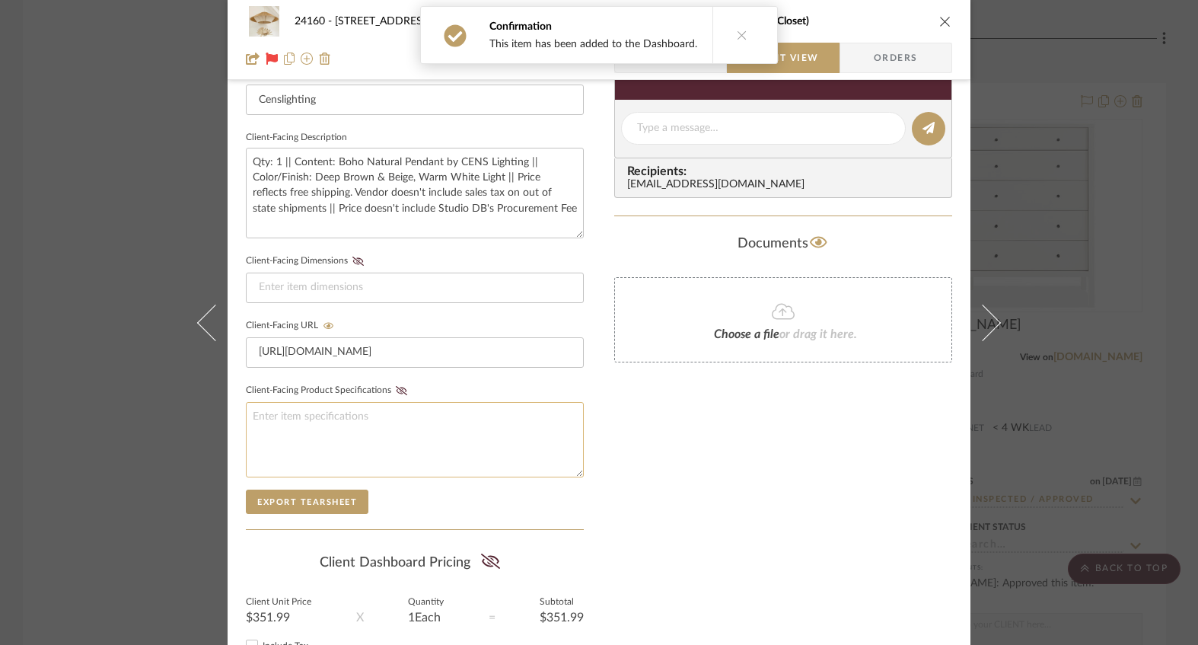
scroll to position [558, 0]
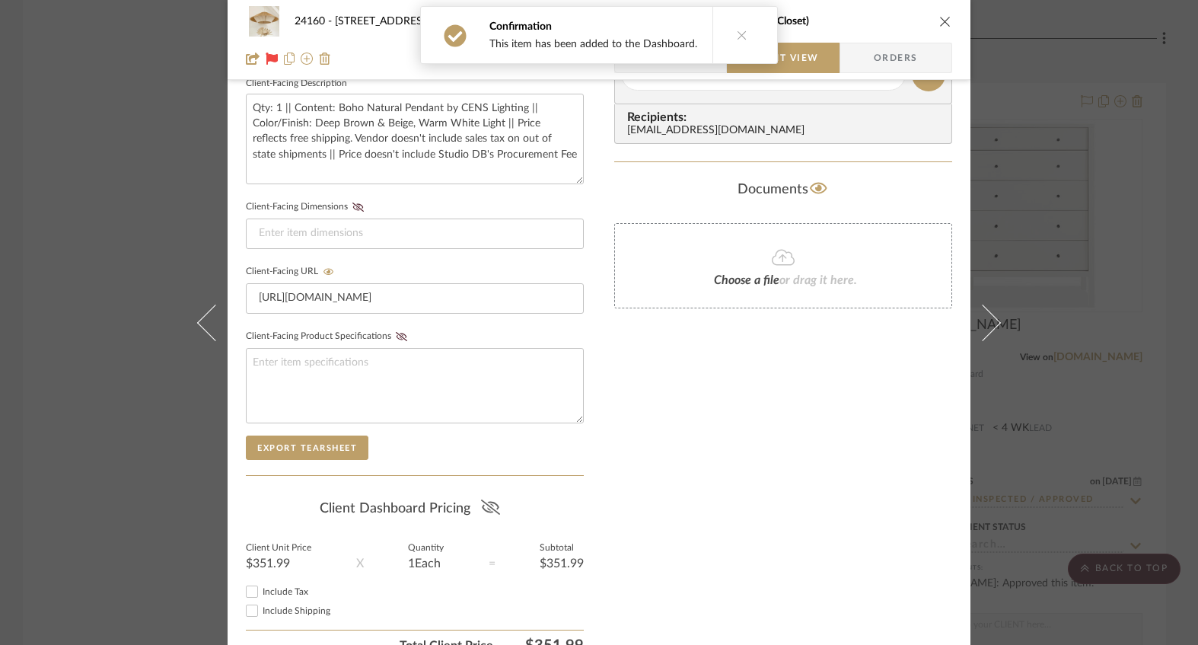
click at [481, 504] on icon at bounding box center [490, 506] width 19 height 15
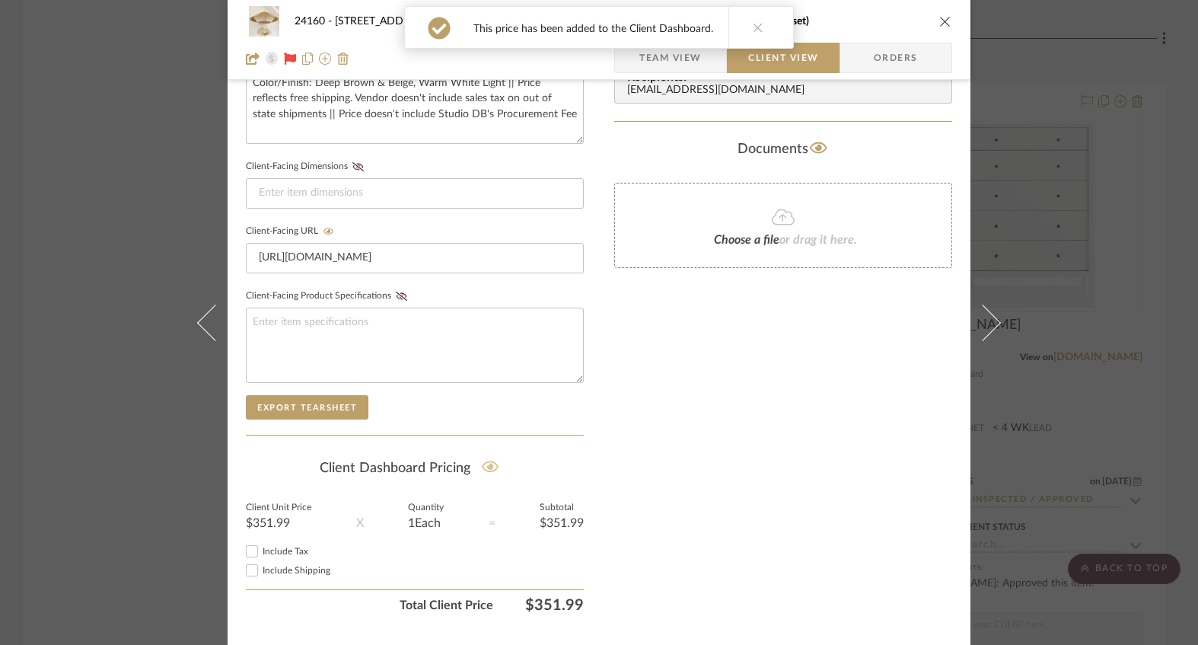
scroll to position [629, 0]
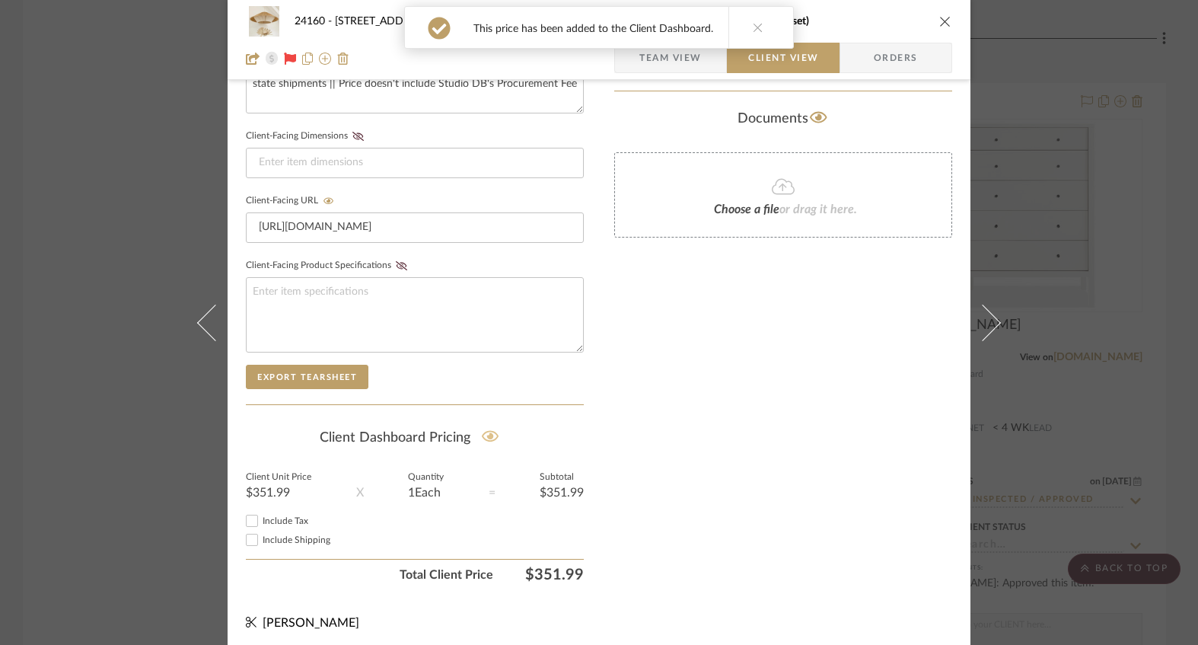
click at [274, 517] on span "Include Tax" at bounding box center [286, 520] width 46 height 9
click at [261, 517] on input "Include Tax" at bounding box center [252, 520] width 18 height 18
checkbox input "false"
click at [279, 537] on span "Include Shipping" at bounding box center [297, 539] width 68 height 9
click at [261, 537] on input "Include Shipping" at bounding box center [252, 539] width 18 height 18
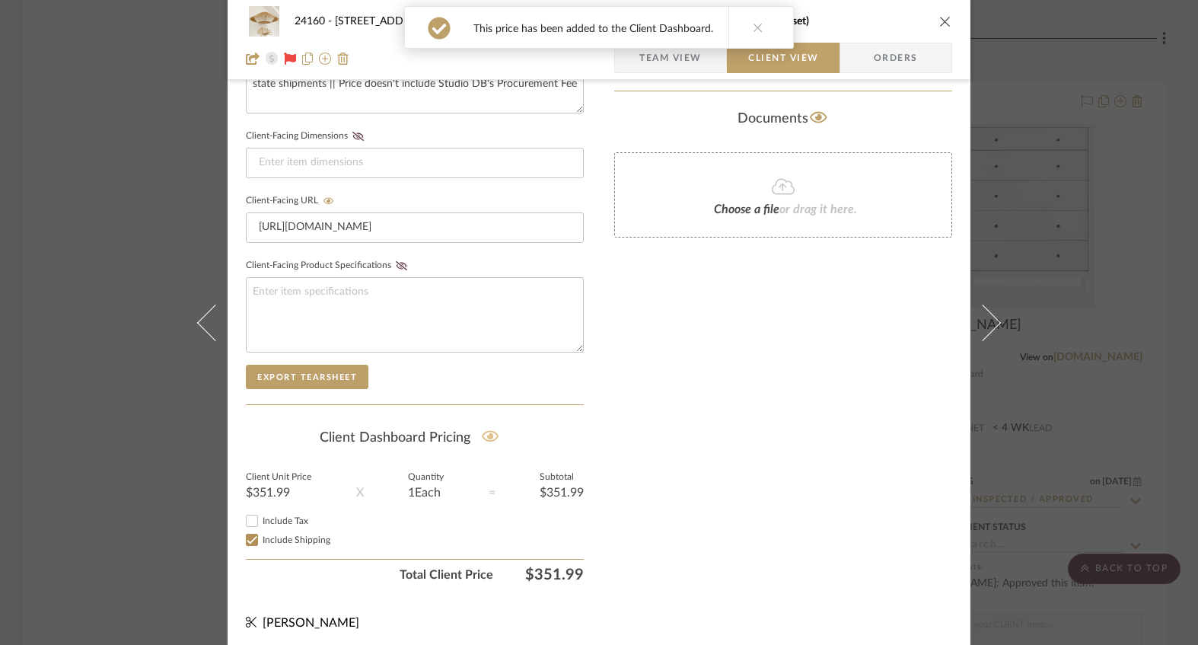
checkbox input "false"
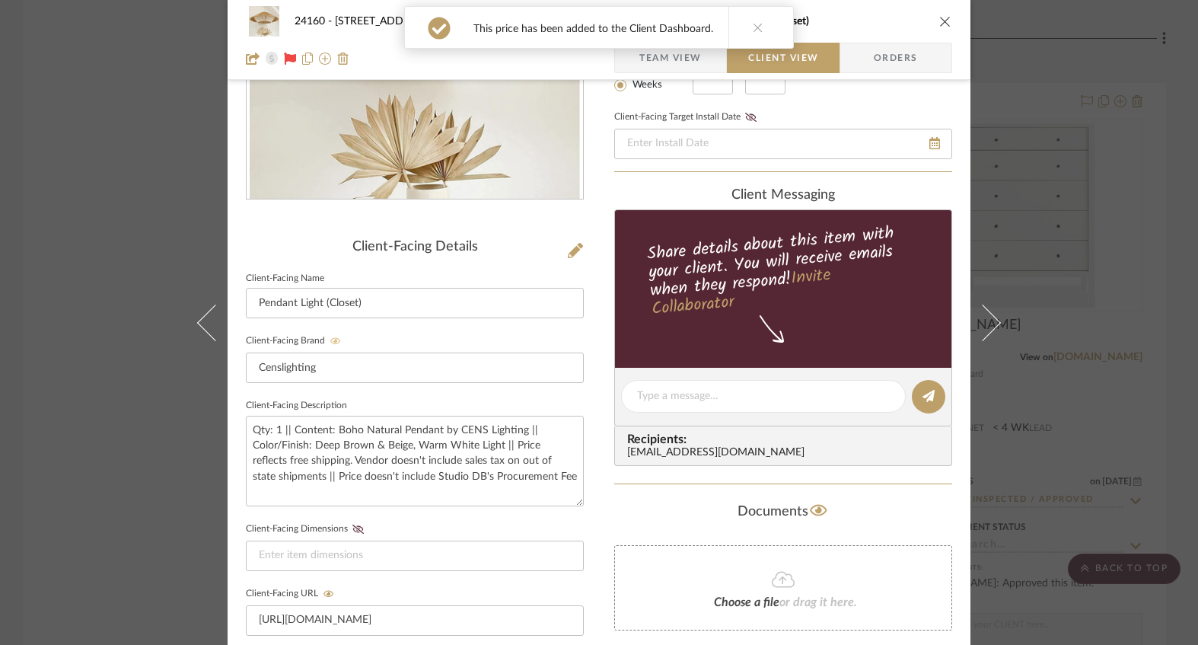
scroll to position [273, 0]
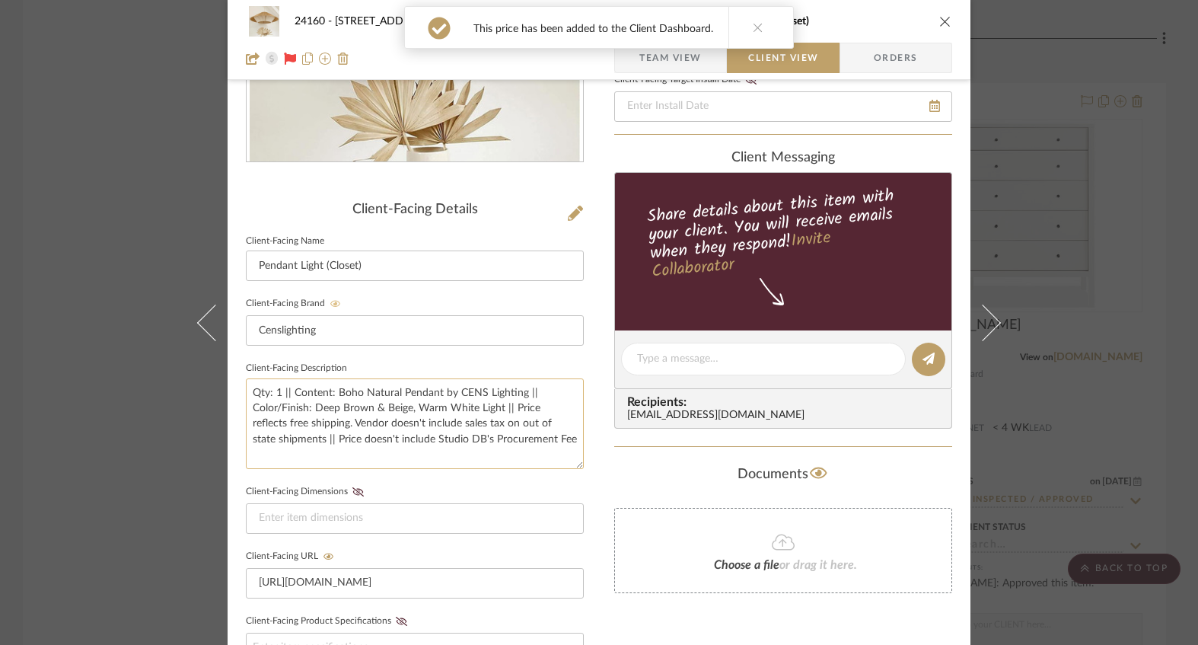
click at [480, 444] on textarea "Qty: 1 || Content: Boho Natural Pendant by CENS Lighting || Color/Finish: Deep …" at bounding box center [415, 423] width 338 height 91
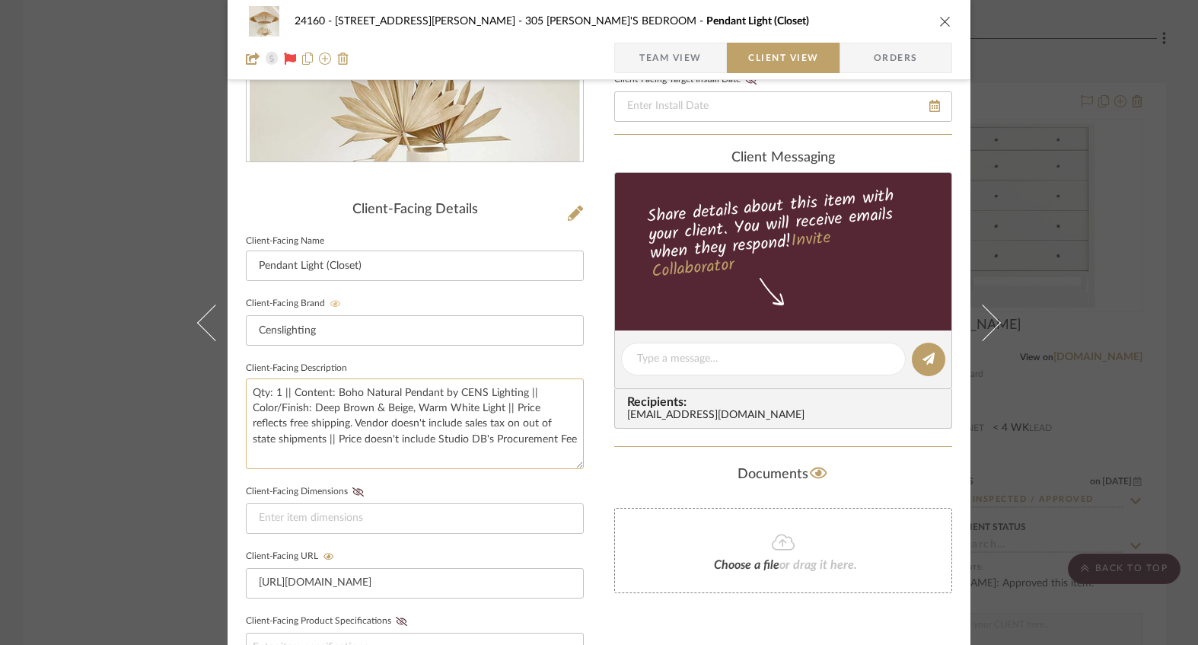
drag, startPoint x: 365, startPoint y: 438, endPoint x: 355, endPoint y: 440, distance: 10.8
click at [355, 440] on textarea "Qty: 1 || Content: Boho Natural Pendant by CENS Lighting || Color/Finish: Deep …" at bounding box center [415, 423] width 338 height 91
drag, startPoint x: 384, startPoint y: 420, endPoint x: 371, endPoint y: 422, distance: 13.0
click at [371, 422] on textarea "Qty: 1 || Content: Boho Natural Pendant by CENS Lighting || Color/Finish: Deep …" at bounding box center [415, 423] width 338 height 91
type textarea "Qty: 1 || Content: Boho Natural Pendant by CENS Lighting || Color/Finish: Deep …"
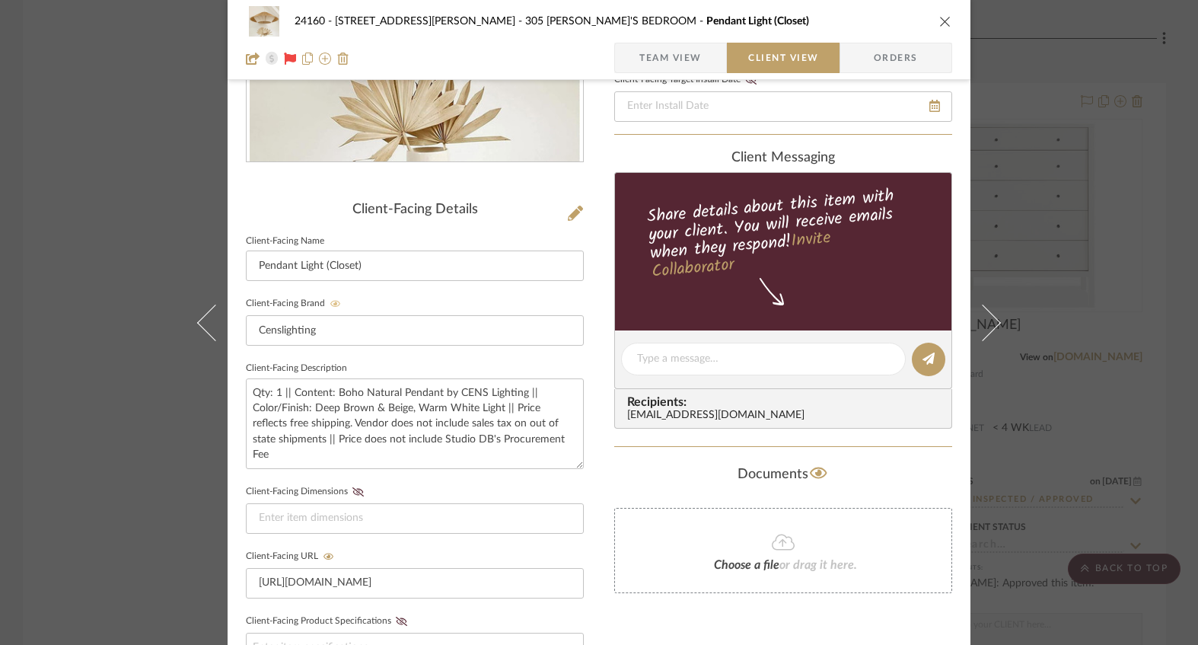
click at [592, 436] on div "24160 - [STREET_ADDRESS] - [PERSON_NAME] 305 [PERSON_NAME]'S BEDROOM Pendant Li…" at bounding box center [599, 371] width 743 height 1267
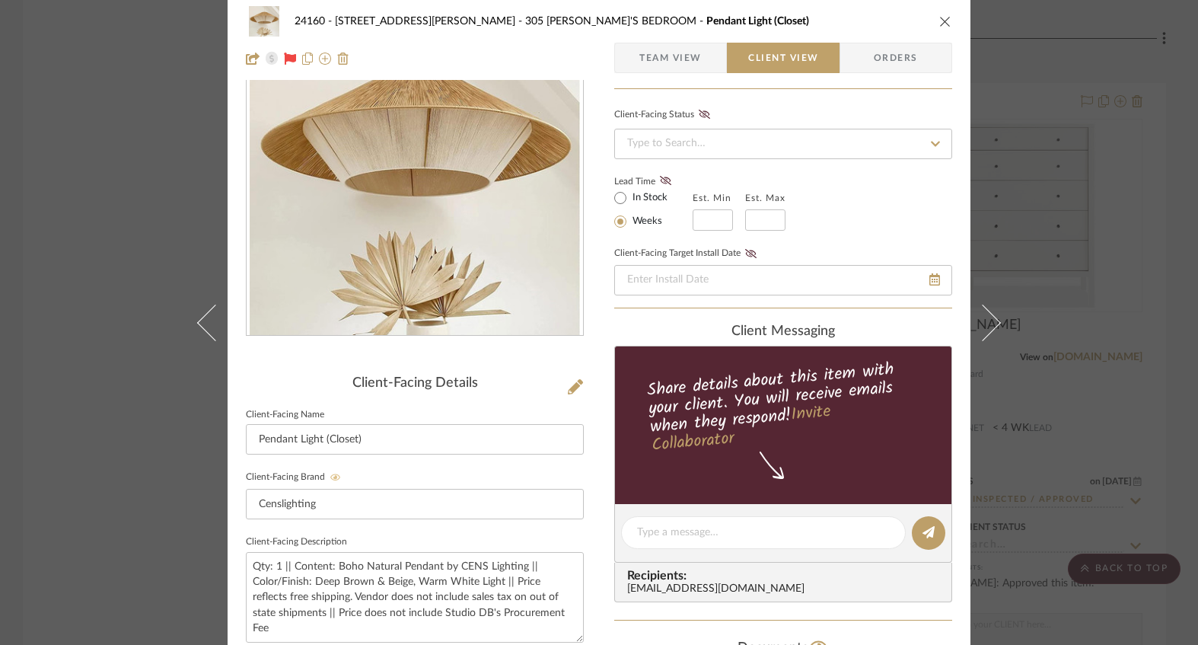
scroll to position [0, 0]
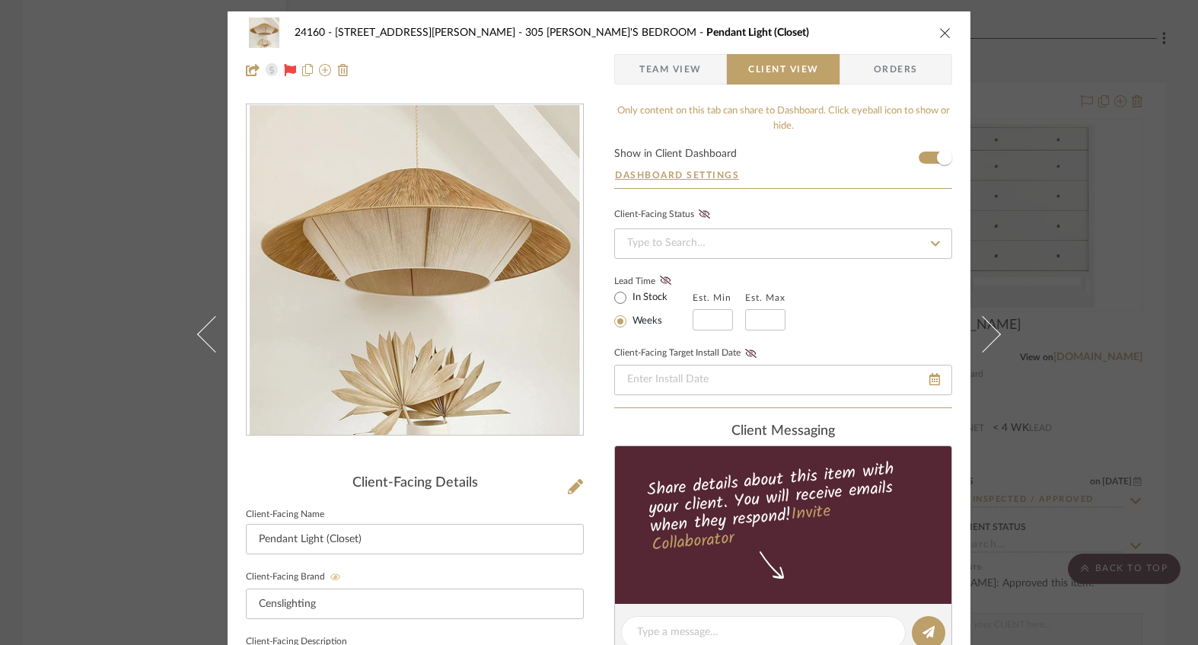
click at [683, 67] on span "Team View" at bounding box center [670, 69] width 62 height 30
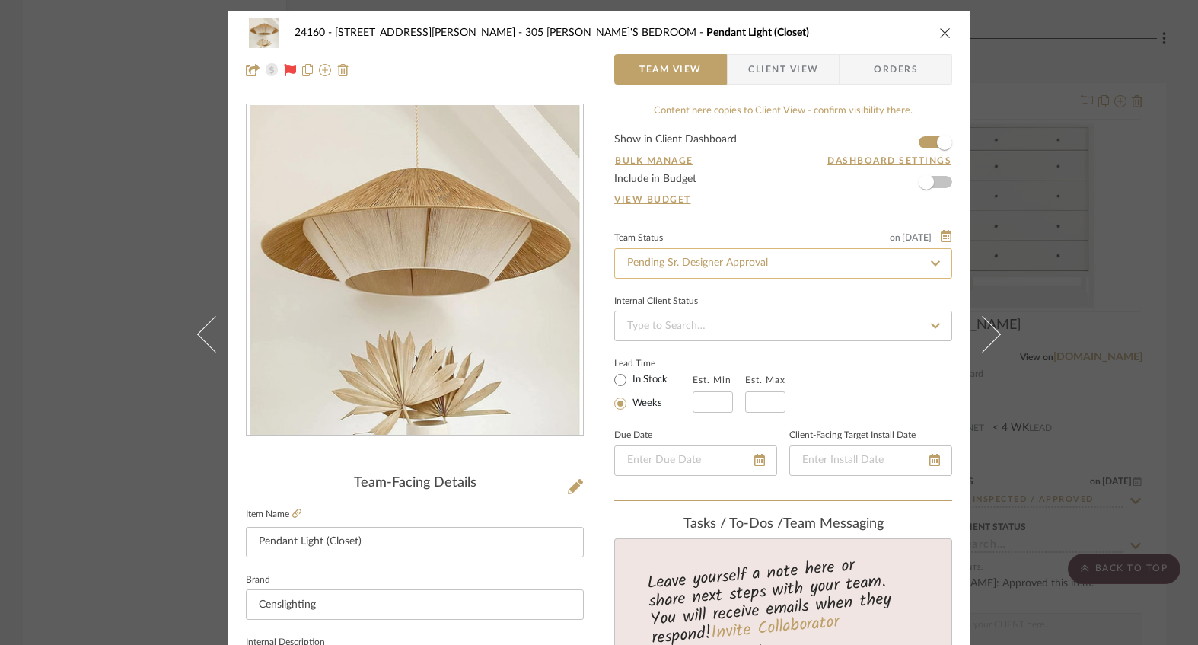
click at [781, 264] on input "Pending Sr. Designer Approval" at bounding box center [783, 263] width 338 height 30
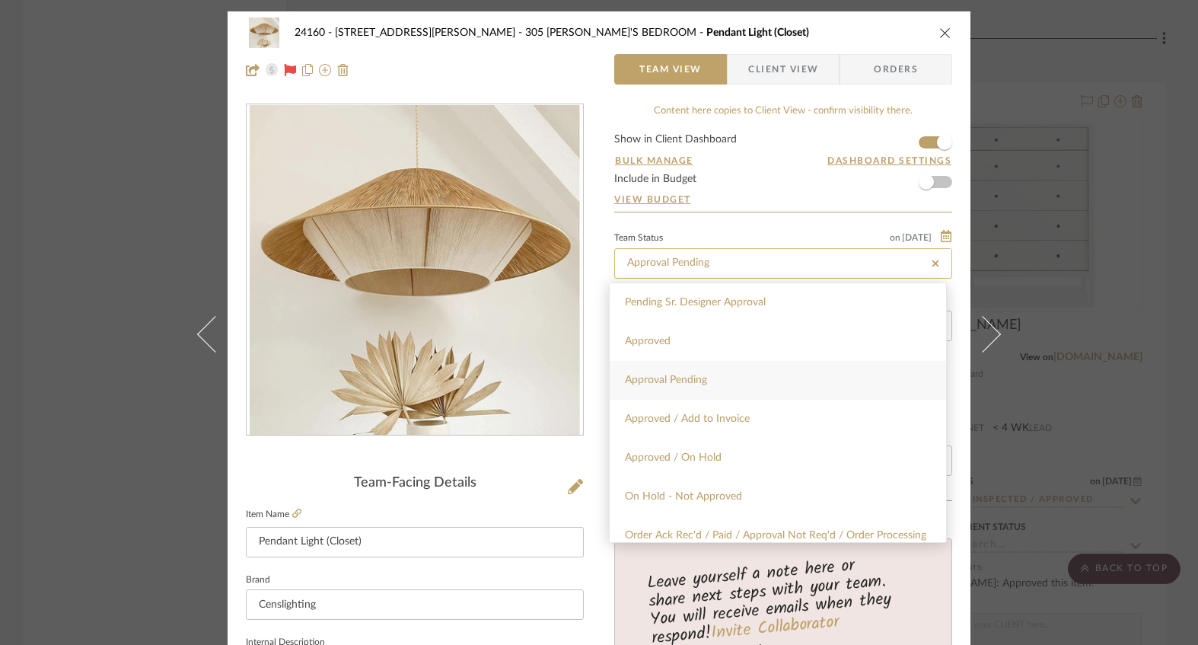
type input "Approval Pending"
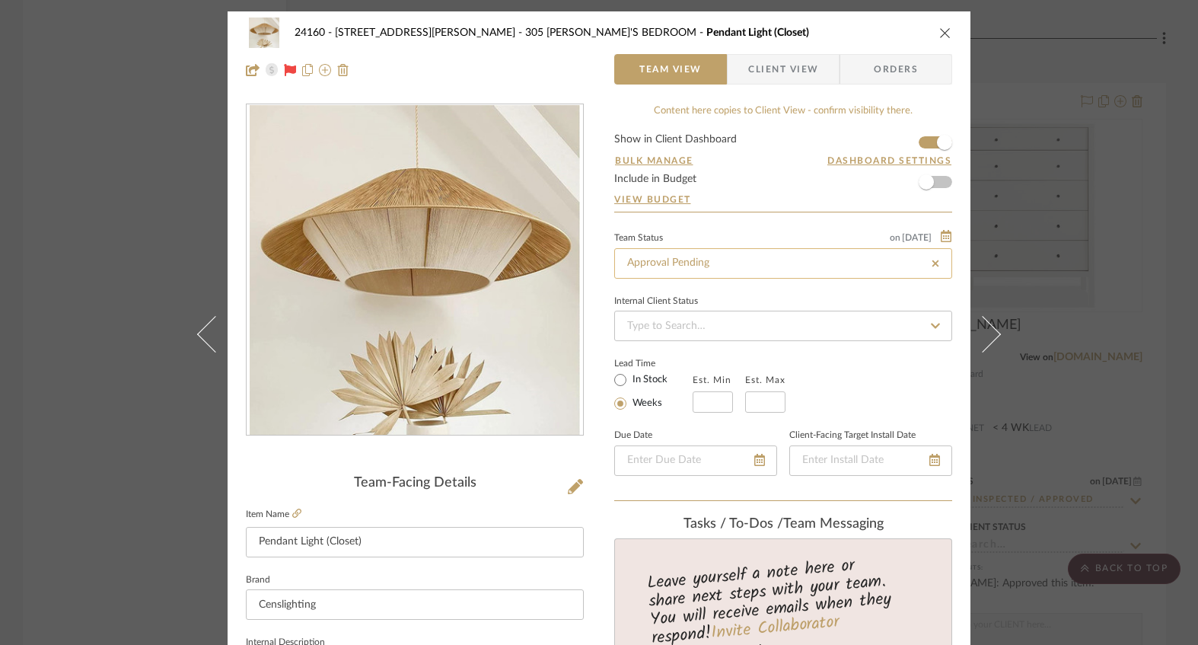
type input "[DATE]"
type input "Approval Pending"
click at [761, 75] on span "Client View" at bounding box center [783, 69] width 70 height 30
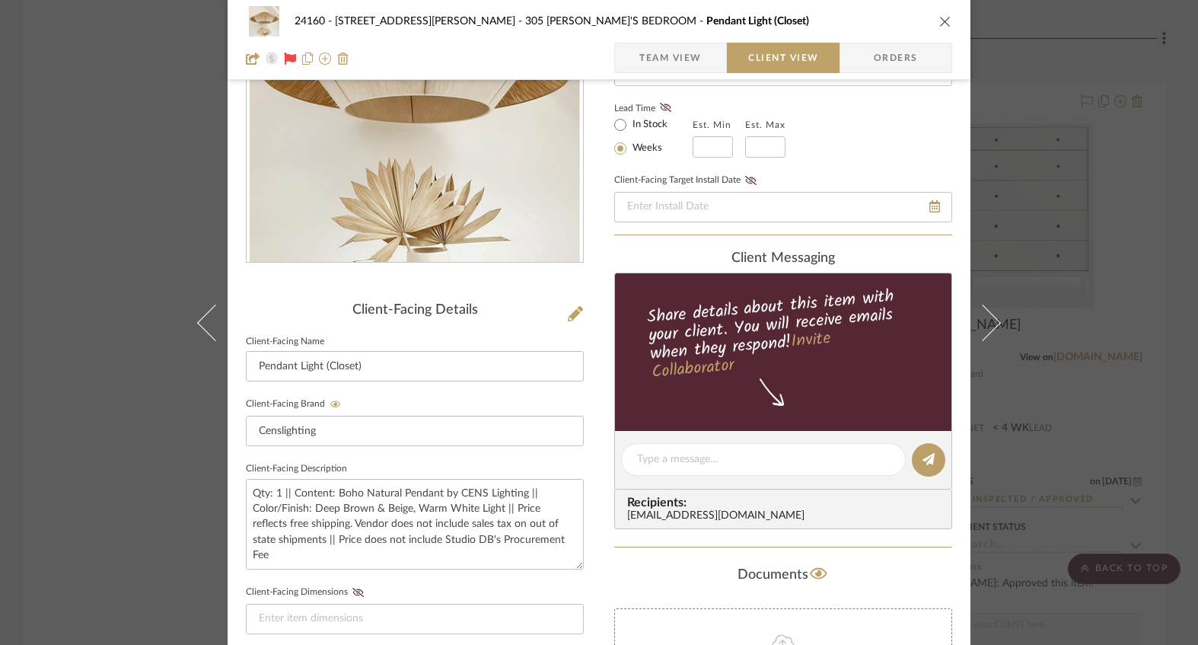
scroll to position [355, 0]
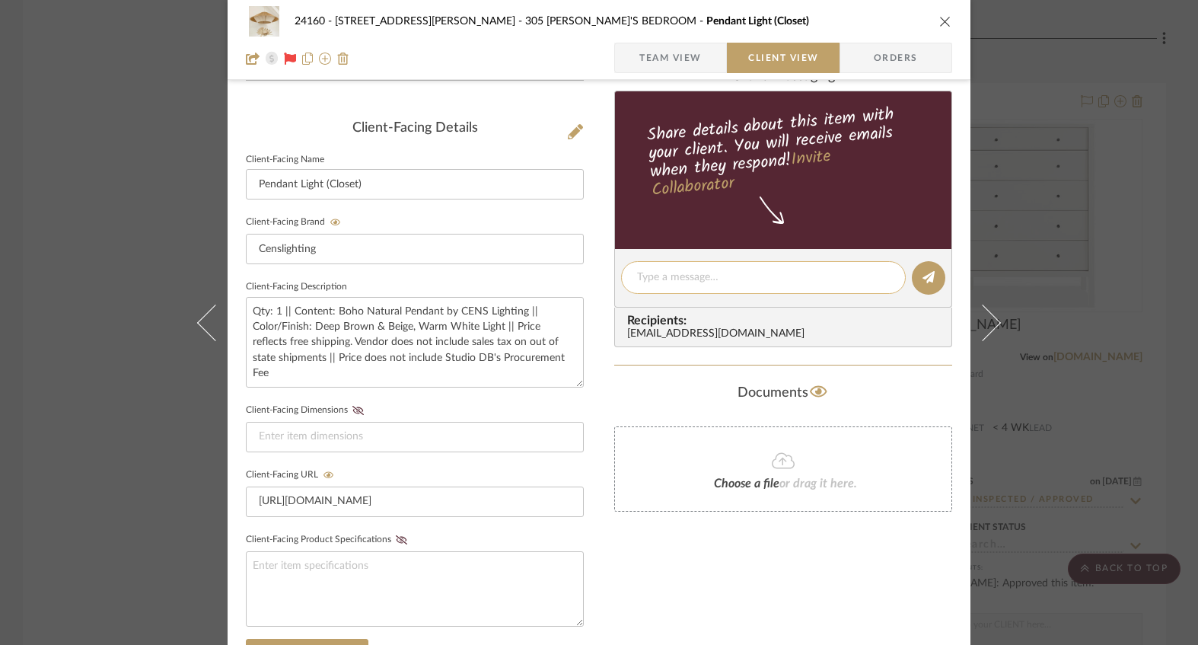
click at [680, 275] on textarea at bounding box center [763, 277] width 253 height 16
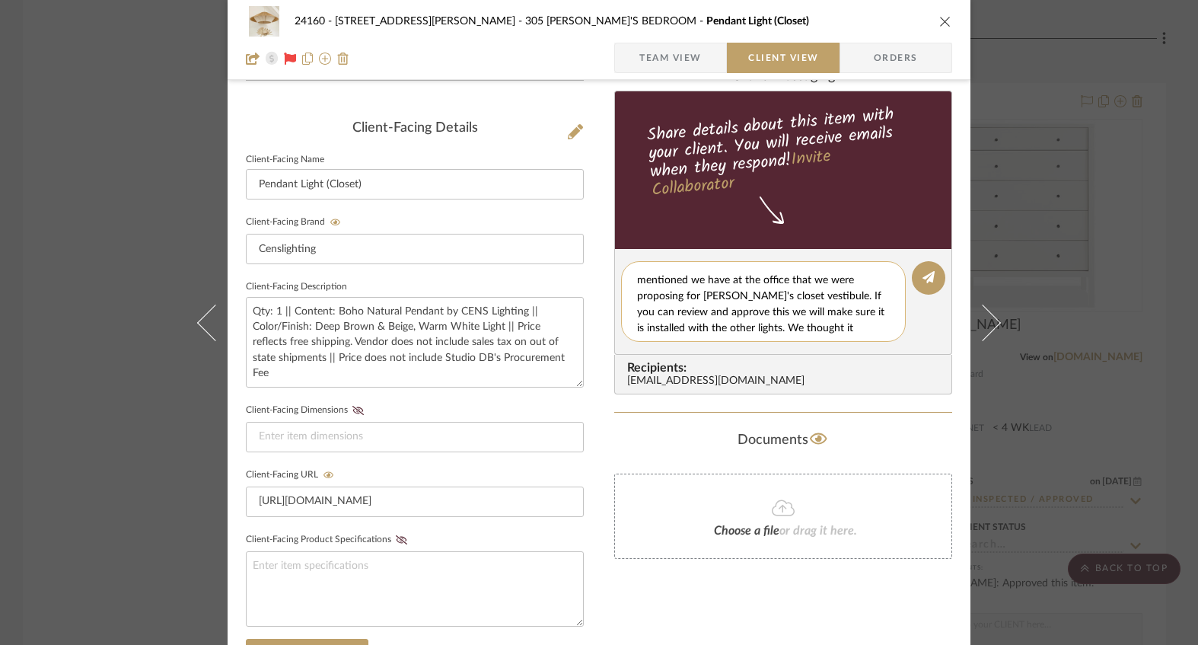
scroll to position [29, 0]
type textarea "Hi [PERSON_NAME], this is the pendant light we mentioned we have at the office …"
click at [919, 283] on button at bounding box center [928, 277] width 33 height 33
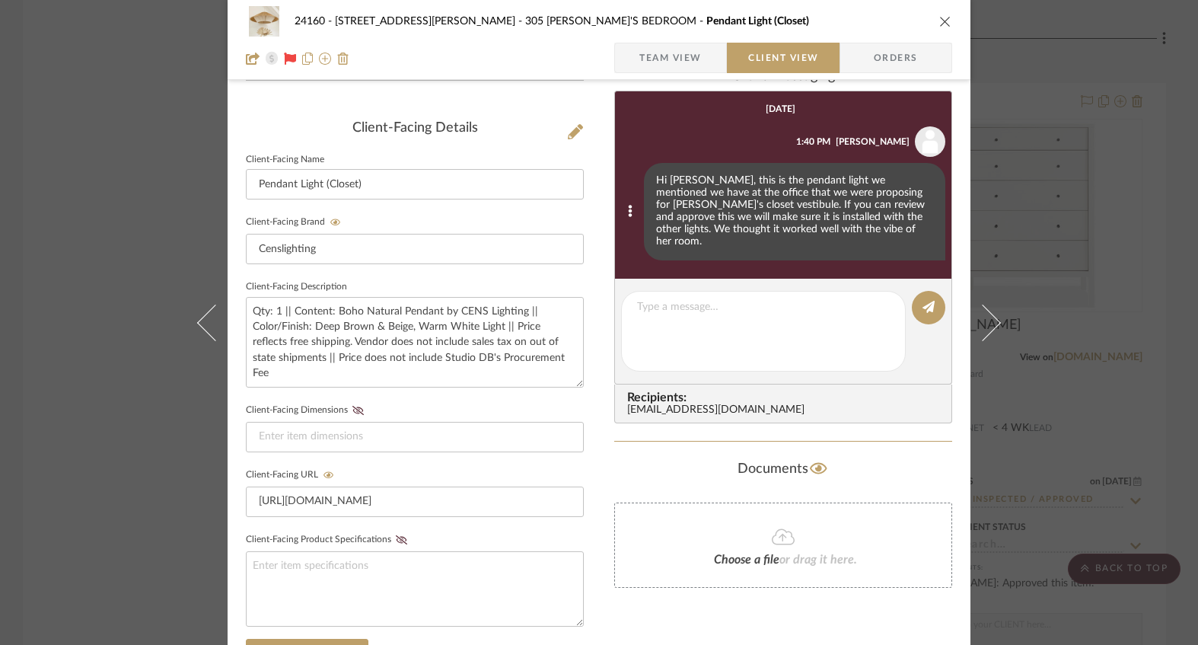
scroll to position [101, 0]
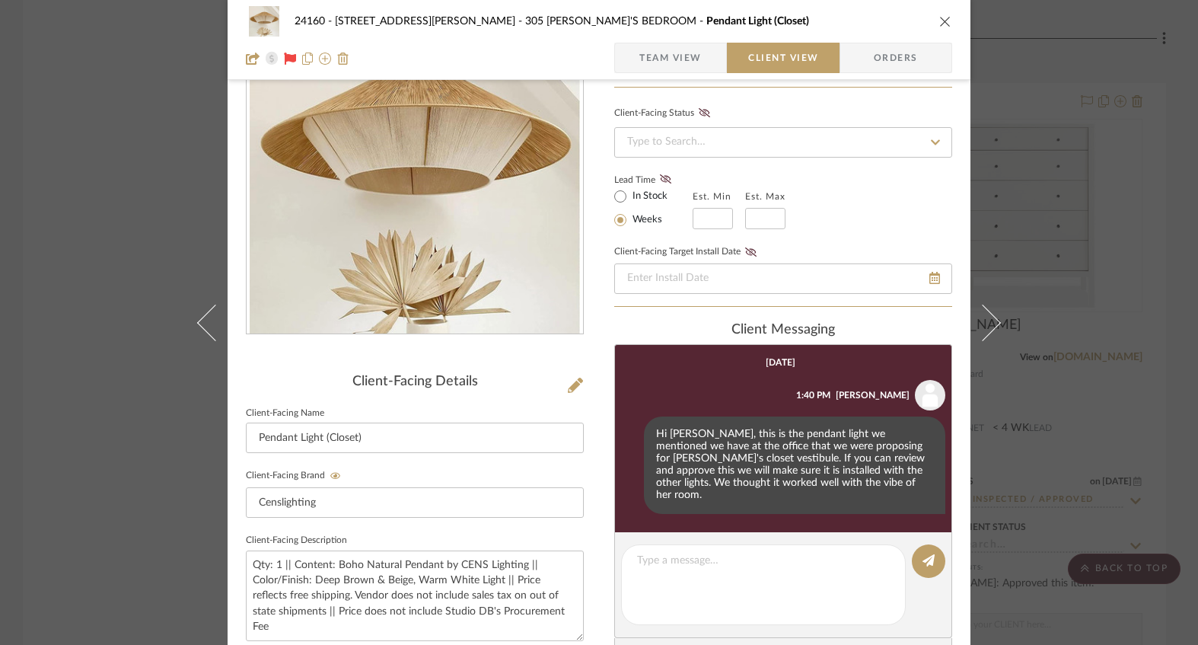
click at [939, 23] on icon "close" at bounding box center [945, 21] width 12 height 12
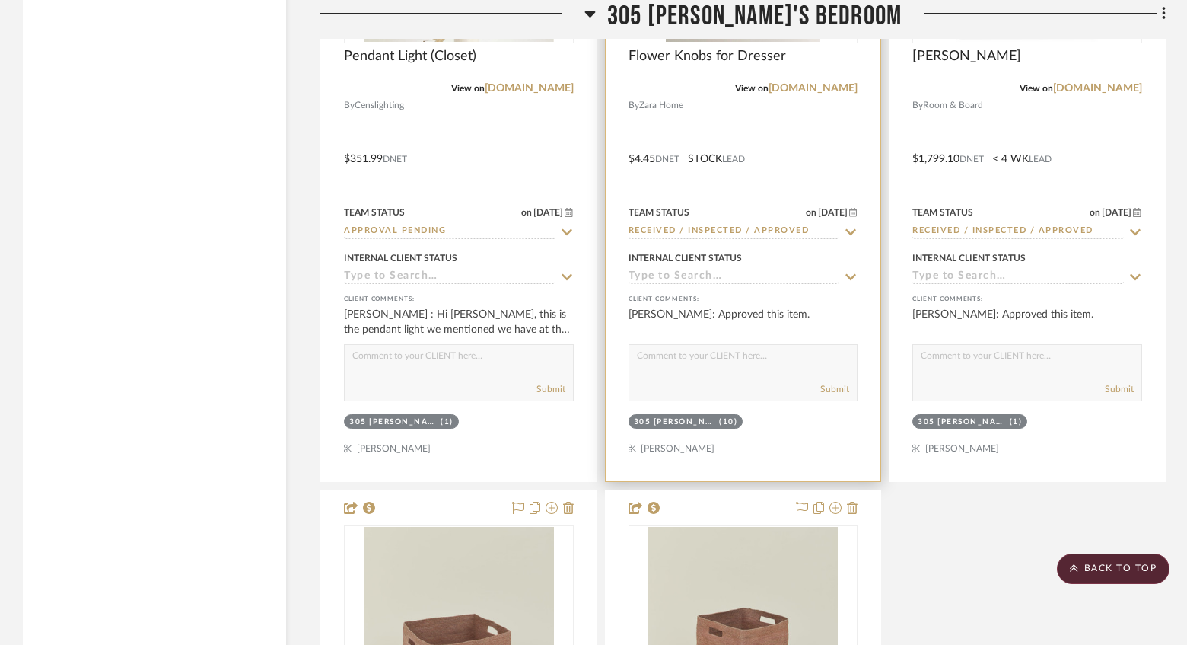
scroll to position [41644, 0]
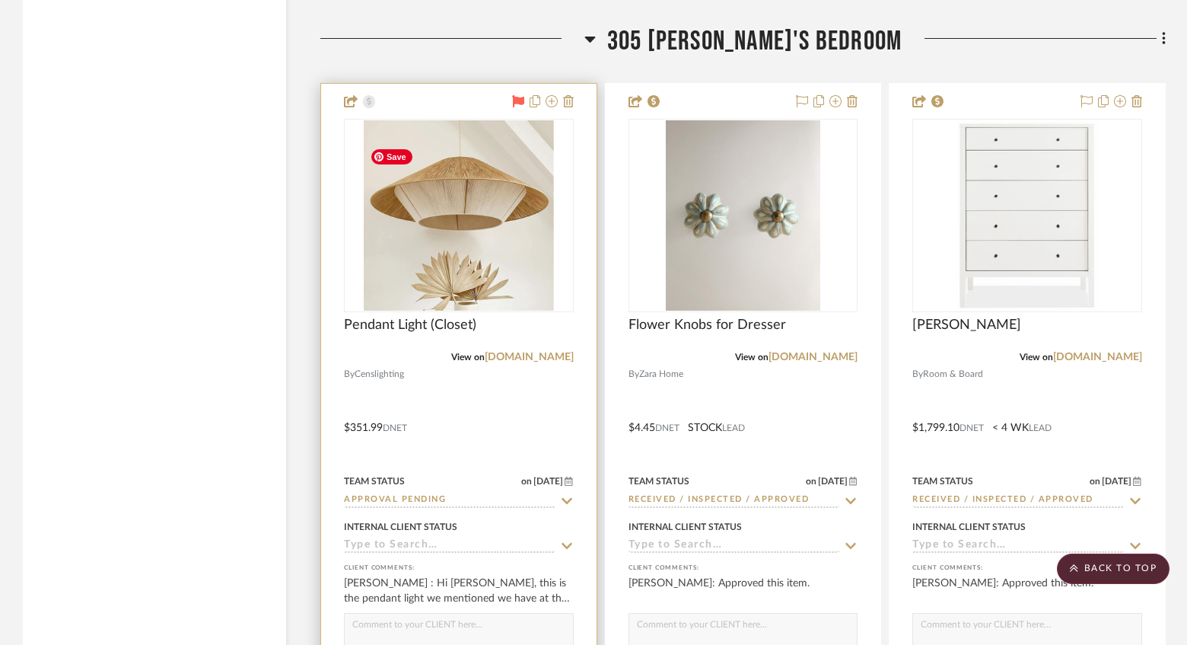
click at [522, 107] on icon at bounding box center [518, 101] width 12 height 12
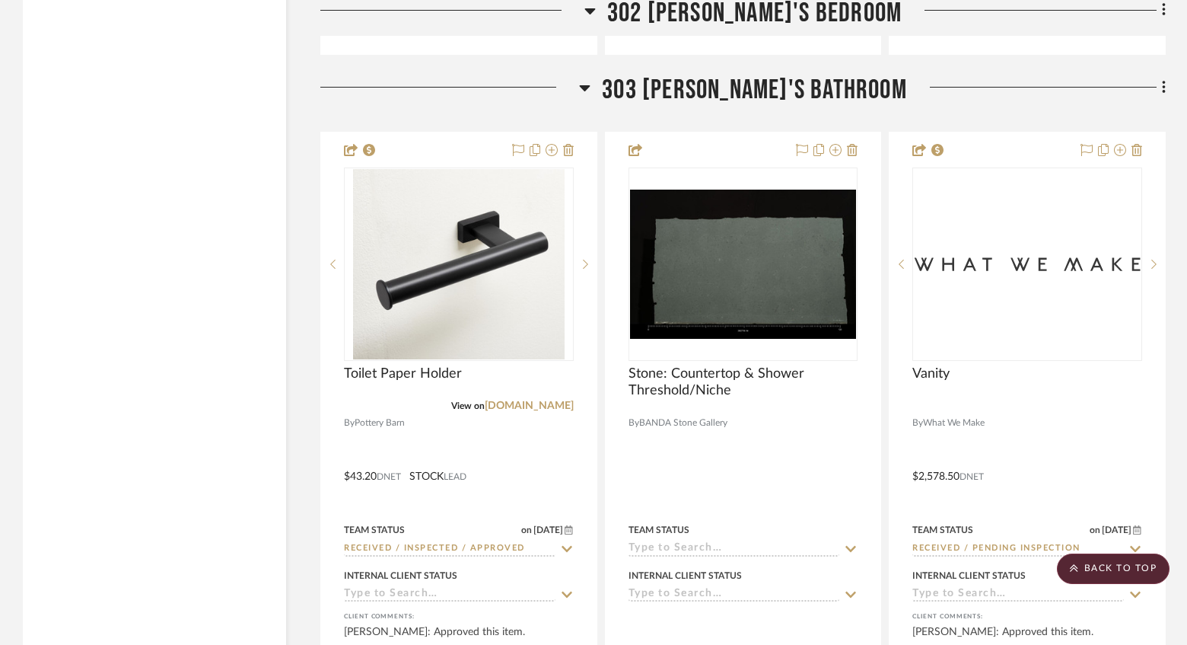
scroll to position [39157, 0]
